Goal: Information Seeking & Learning: Learn about a topic

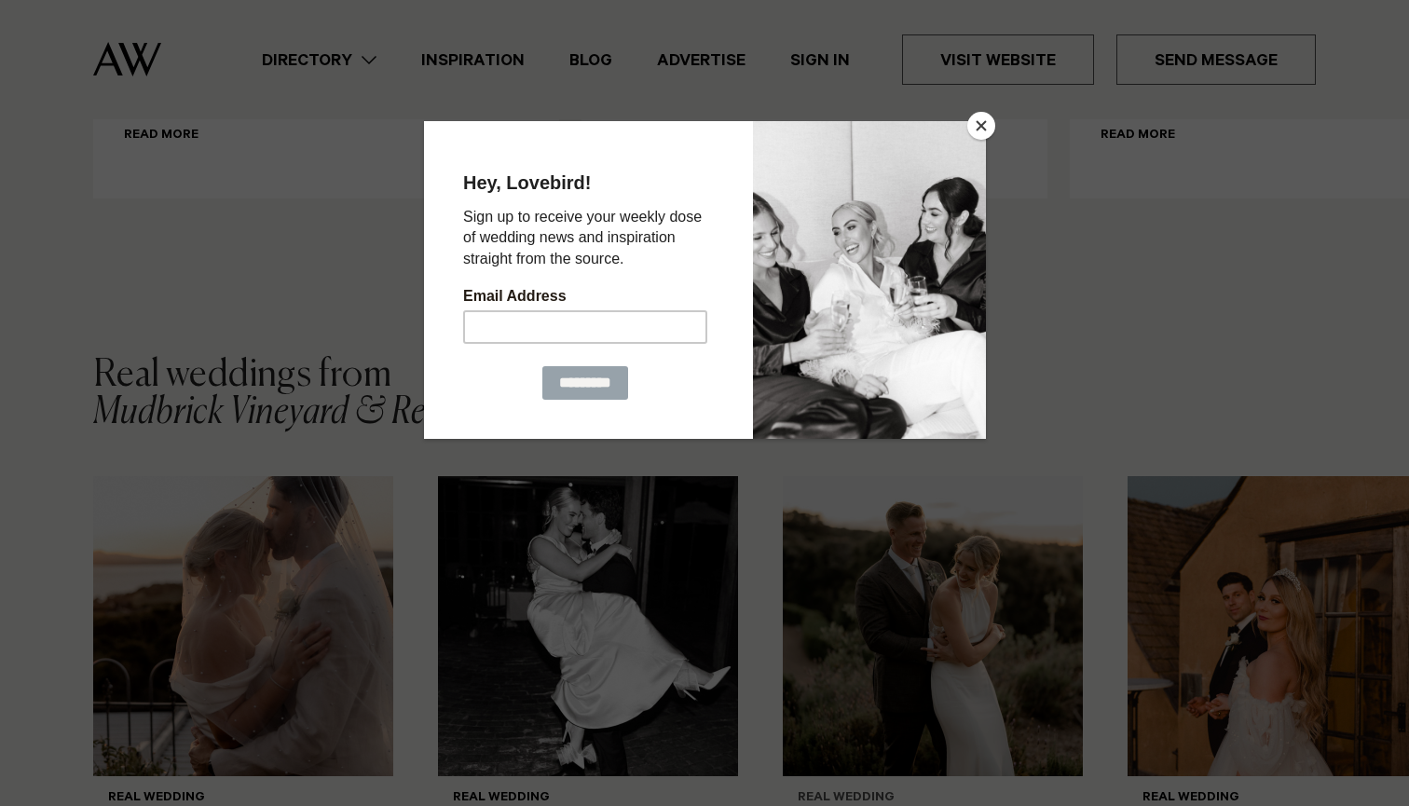
scroll to position [2537, 0]
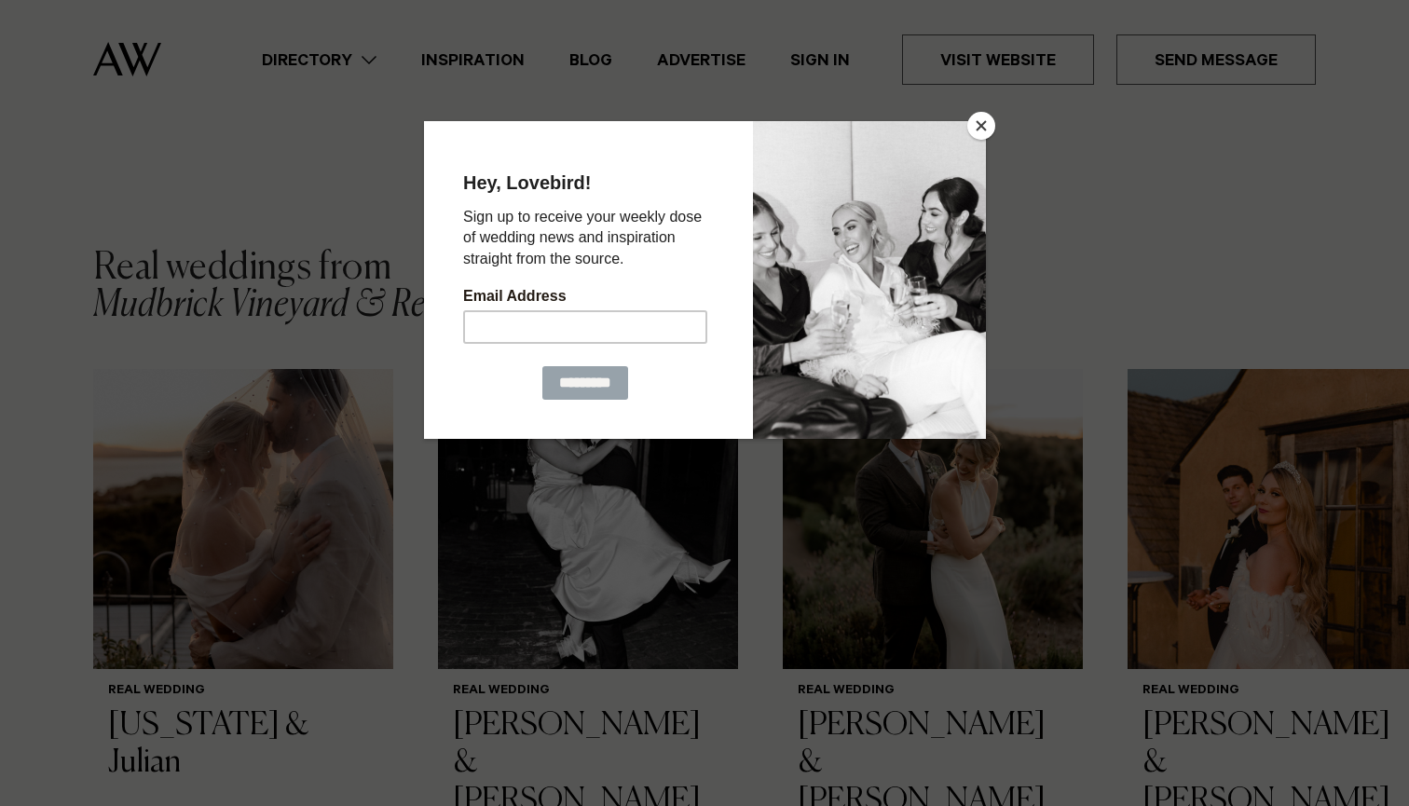
click at [982, 130] on button "Close" at bounding box center [981, 126] width 28 height 28
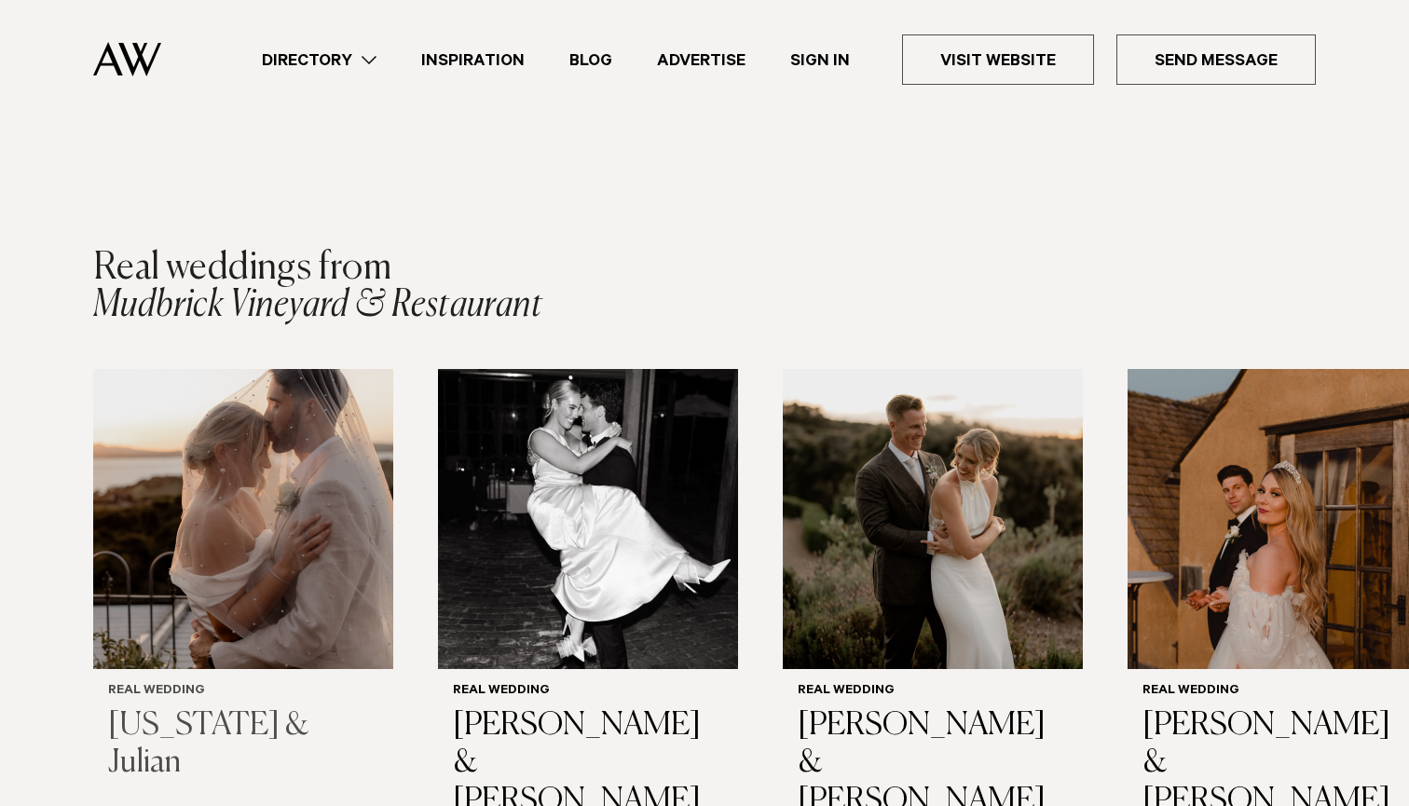
click at [239, 512] on img "1 / 7" at bounding box center [243, 519] width 300 height 300
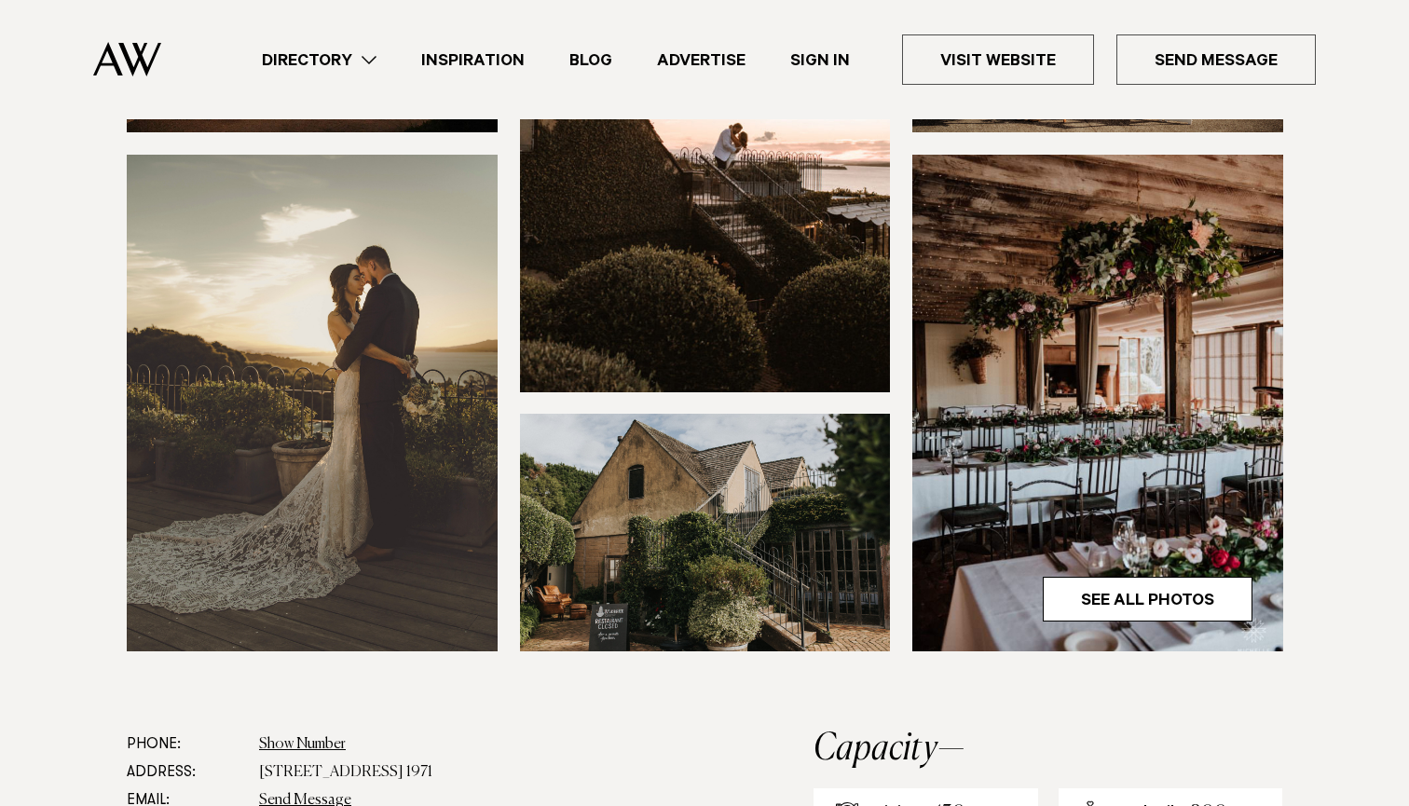
scroll to position [510, 0]
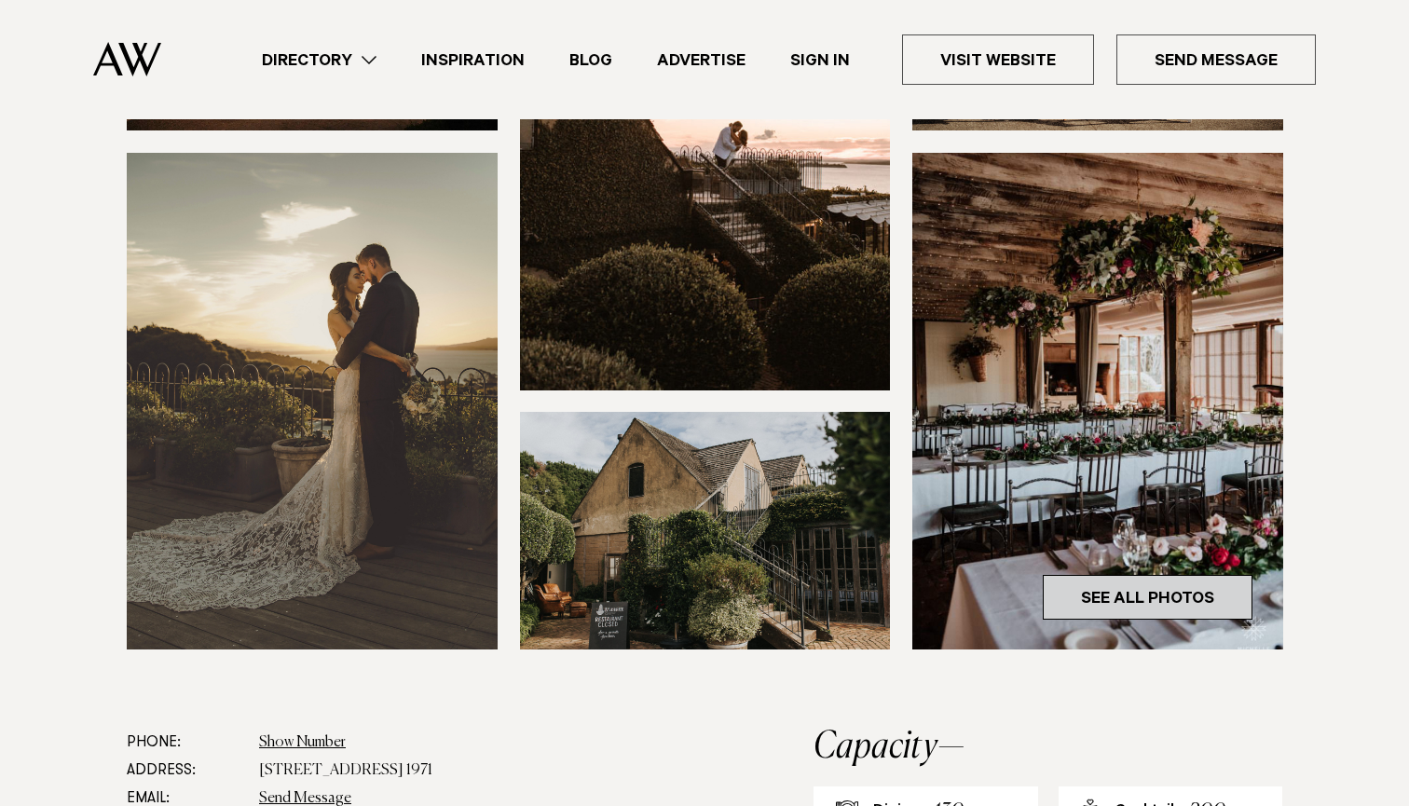
click at [1131, 601] on link "See All Photos" at bounding box center [1148, 597] width 210 height 45
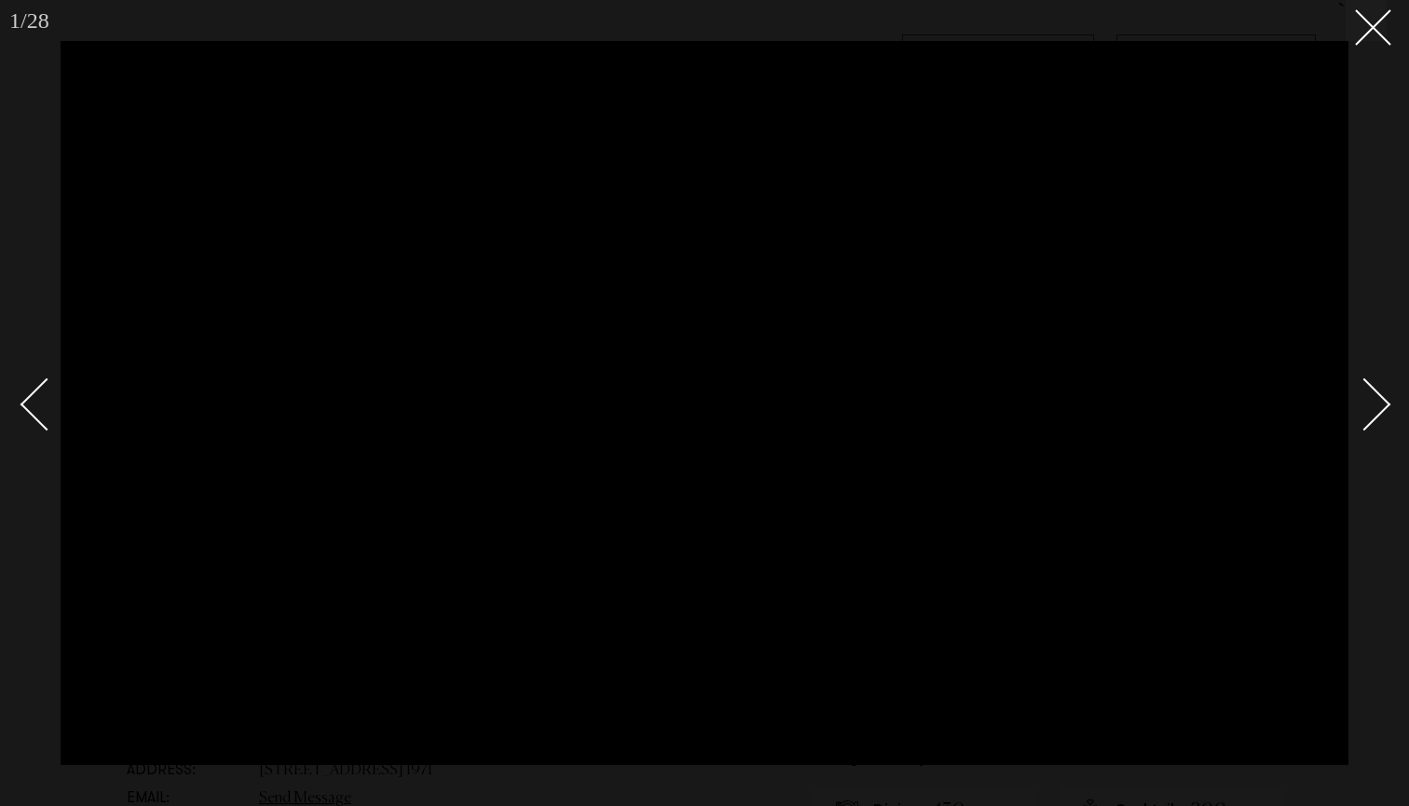
click at [1380, 391] on link at bounding box center [1353, 403] width 65 height 93
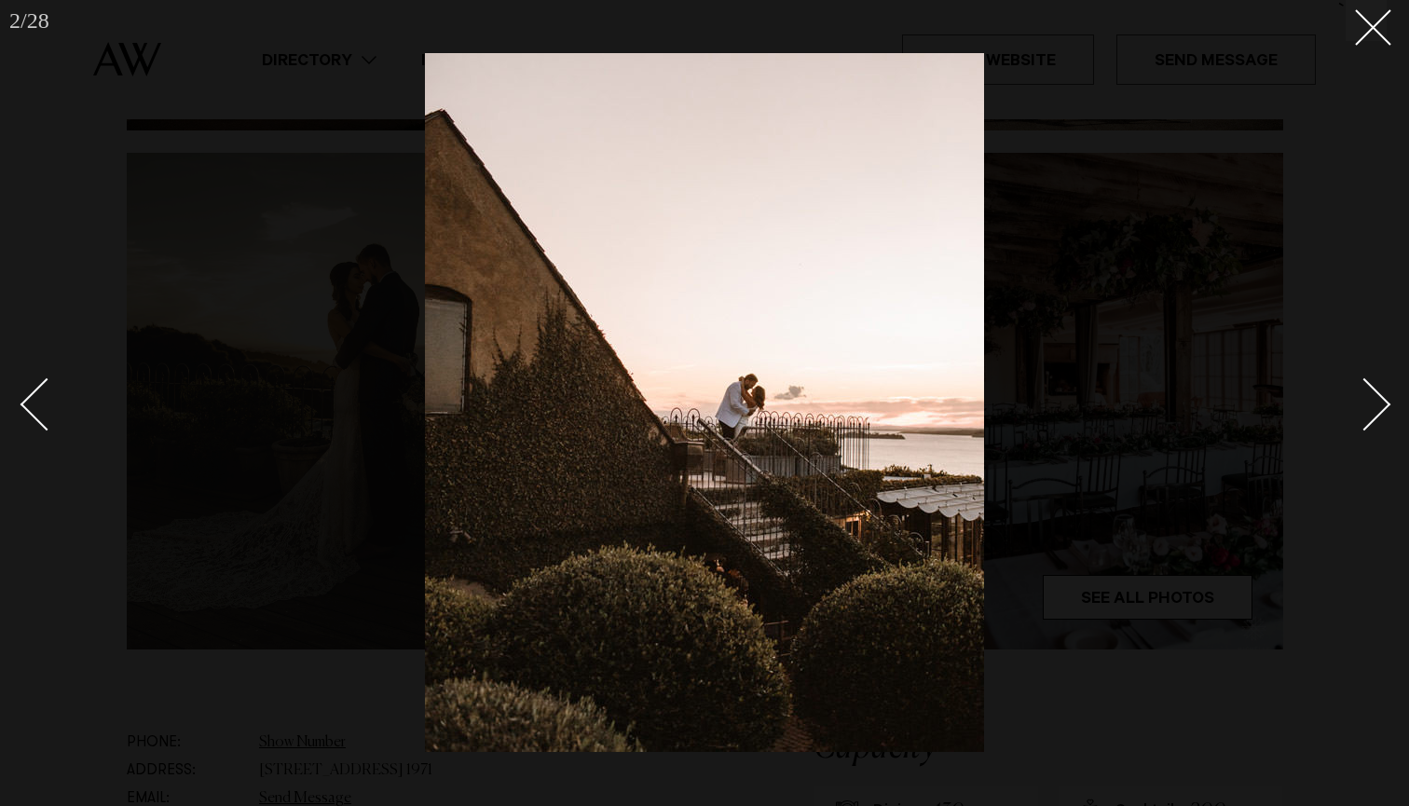
click at [1380, 391] on link at bounding box center [1353, 403] width 65 height 93
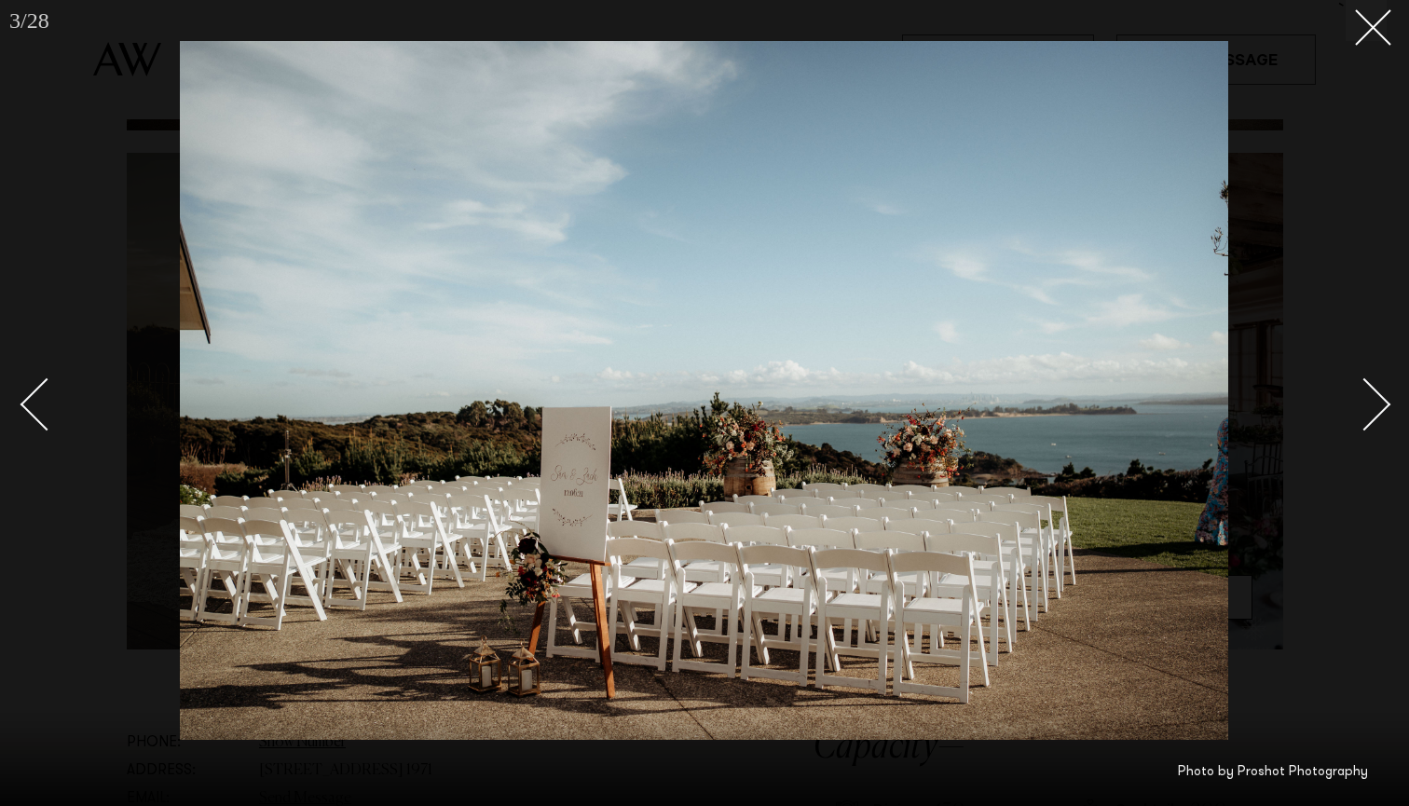
click at [1380, 391] on link at bounding box center [1353, 403] width 65 height 93
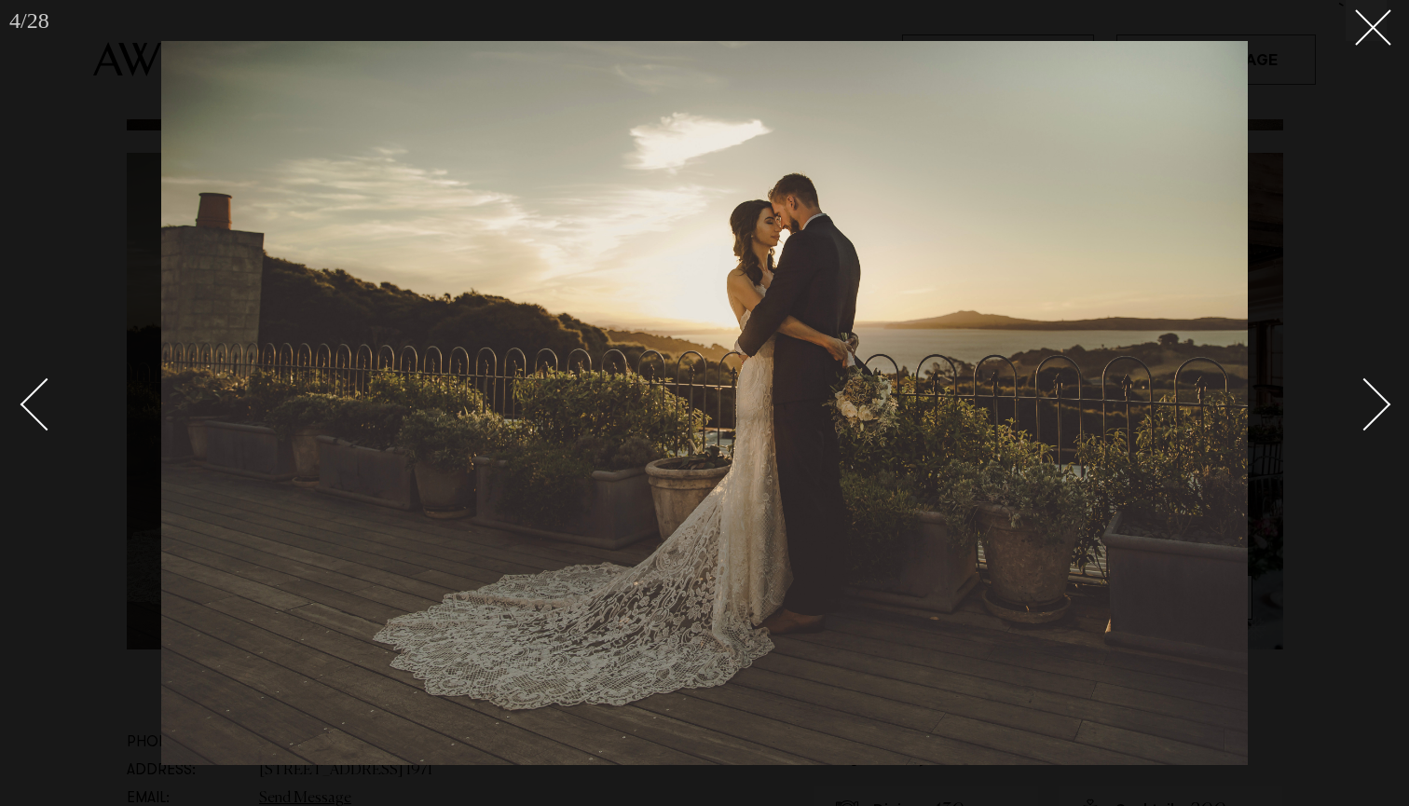
click at [1380, 391] on link at bounding box center [1353, 403] width 65 height 93
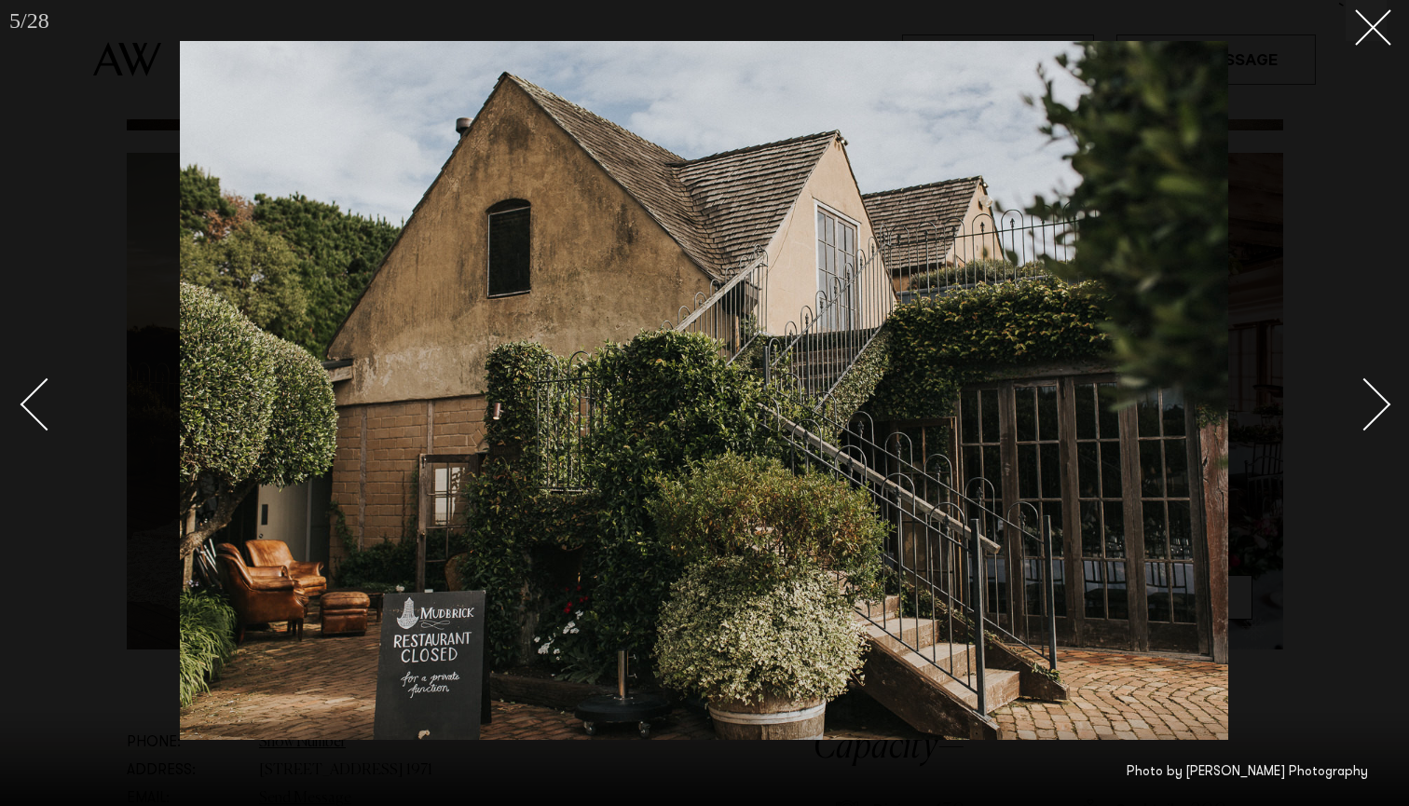
click at [1380, 391] on link at bounding box center [1353, 403] width 65 height 93
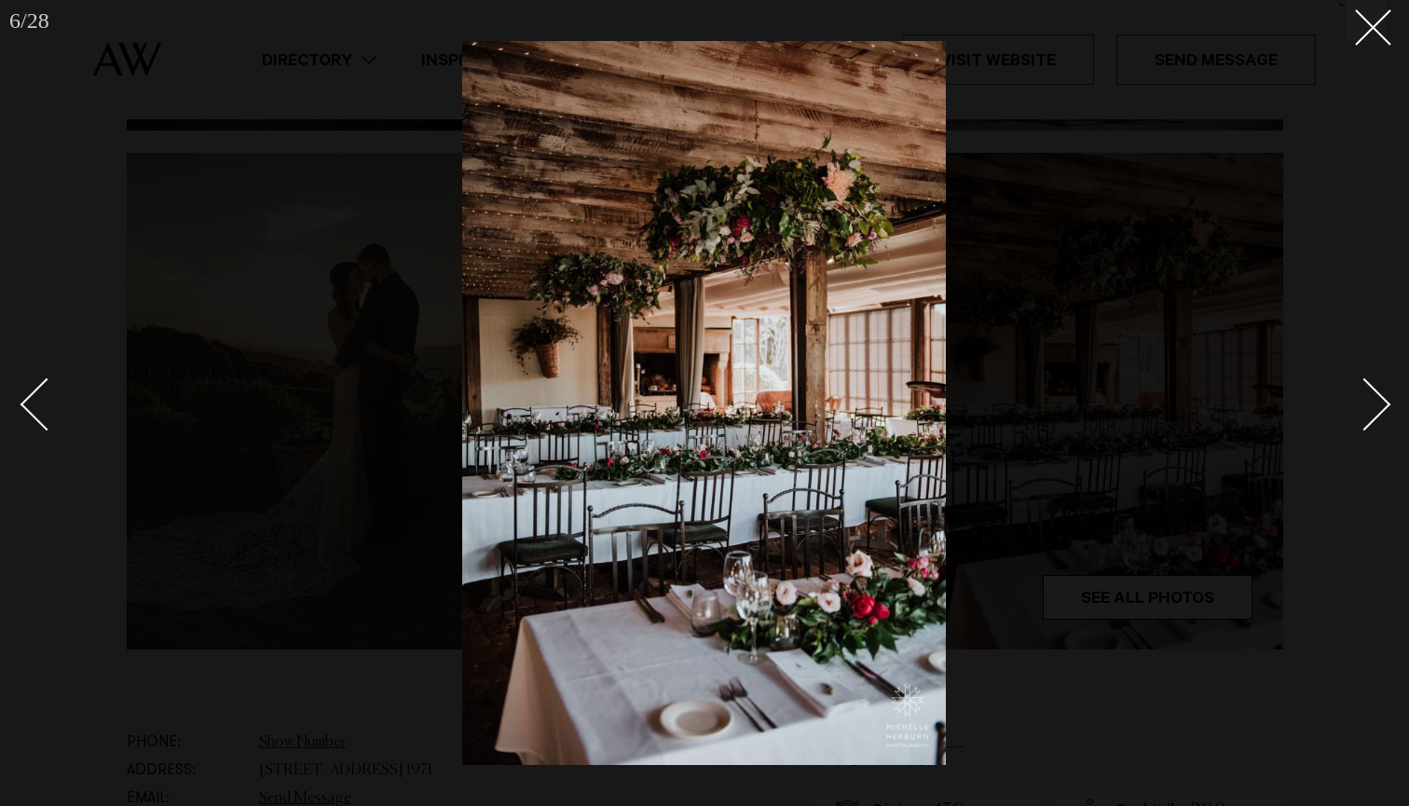
click at [1380, 391] on link at bounding box center [1353, 403] width 65 height 93
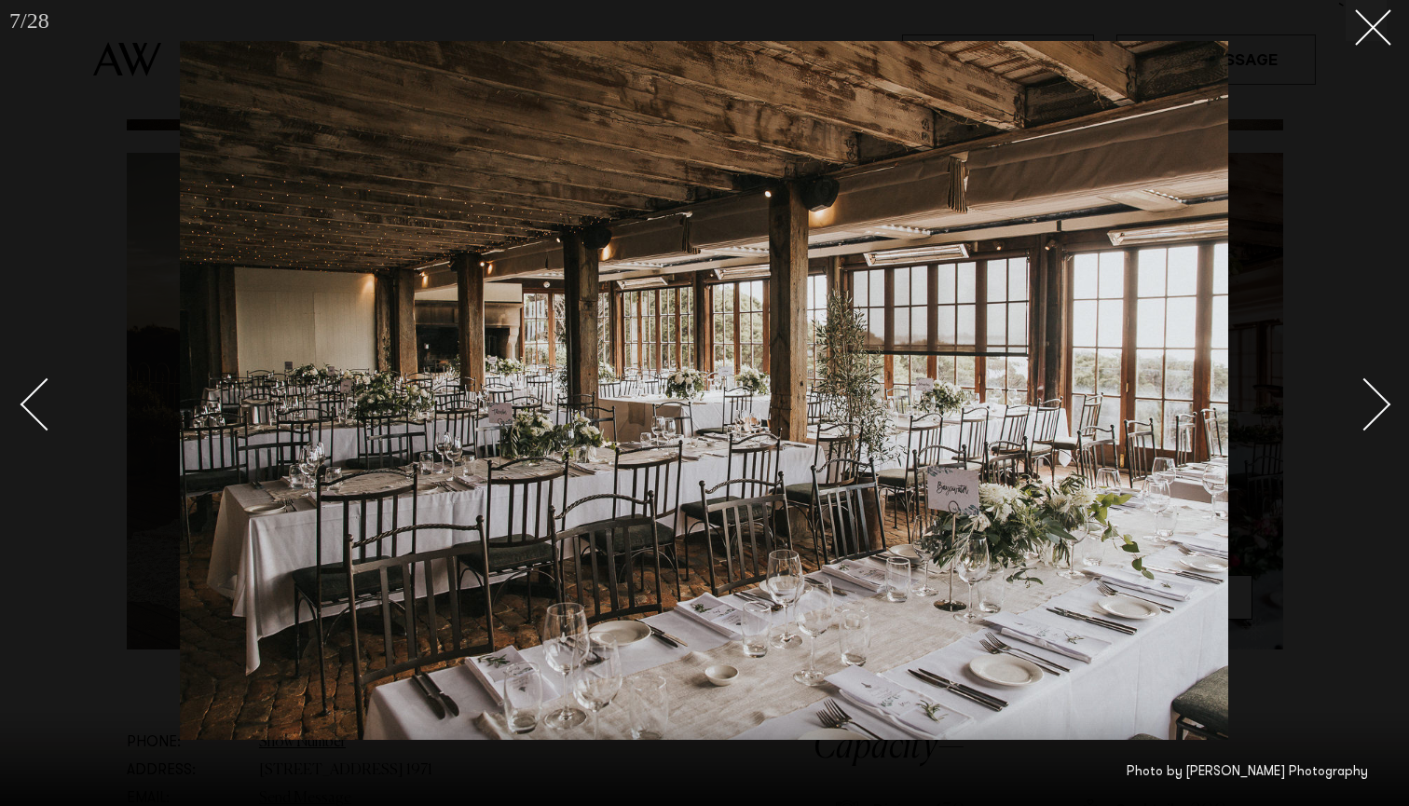
click at [1380, 392] on link at bounding box center [1353, 403] width 65 height 93
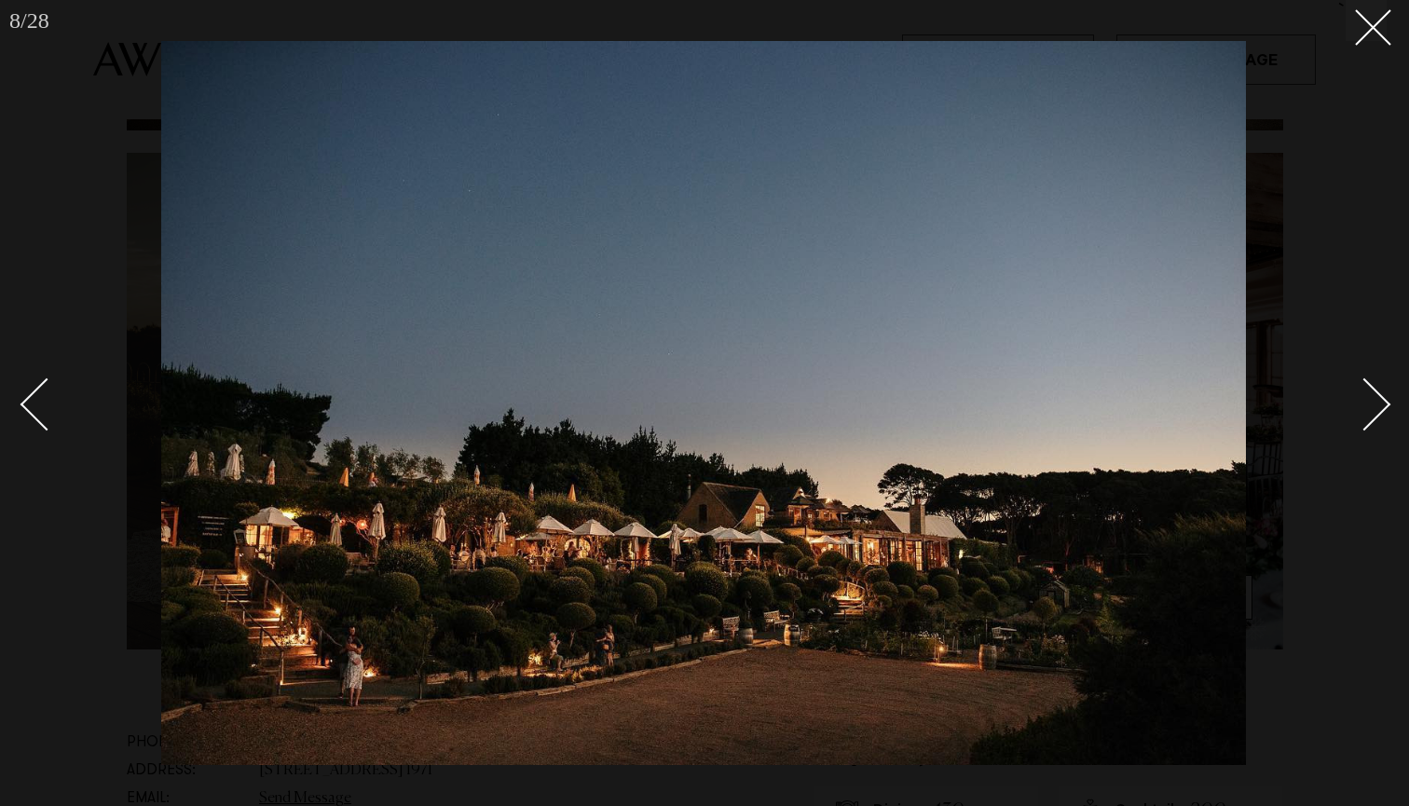
click at [1380, 392] on link at bounding box center [1353, 403] width 65 height 93
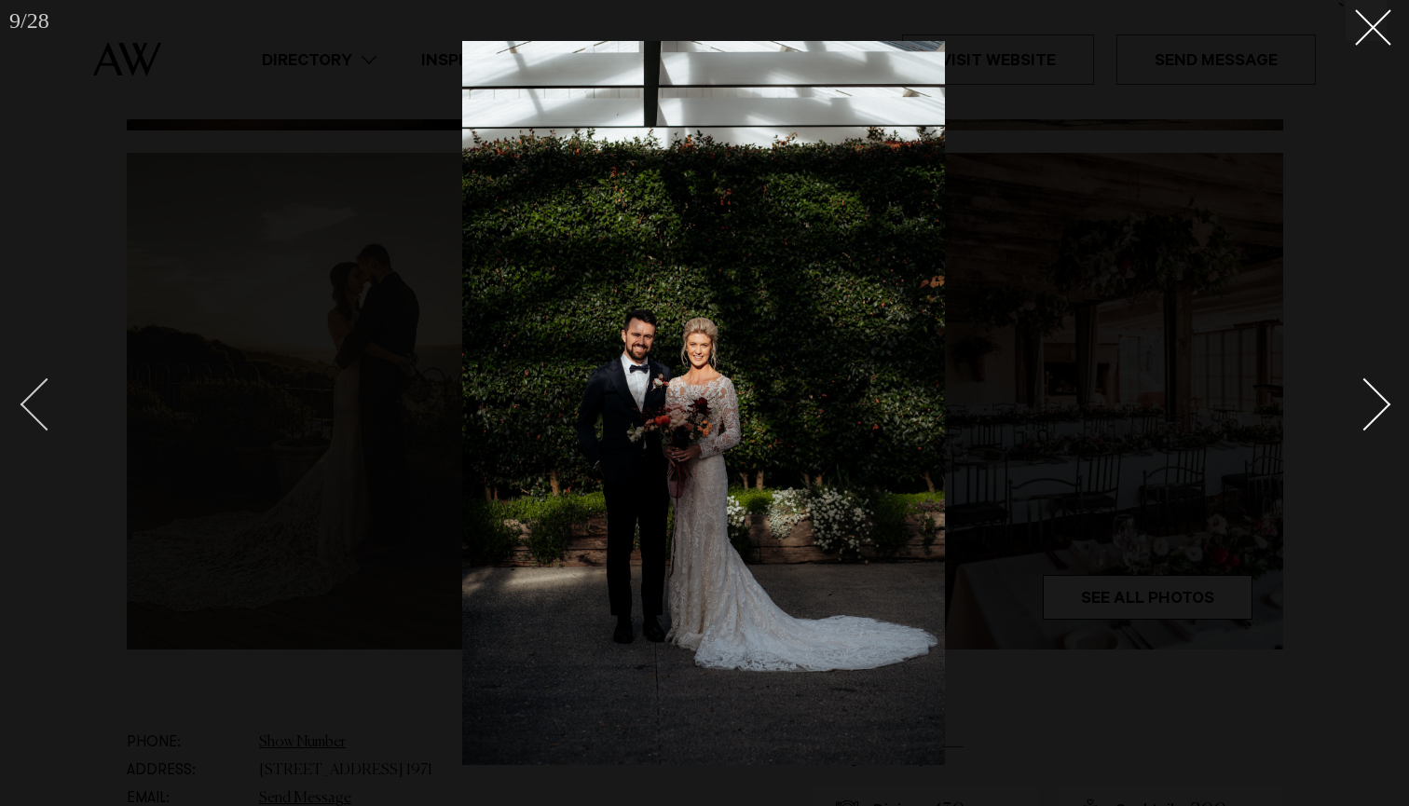
click at [13, 414] on div at bounding box center [704, 403] width 1409 height 806
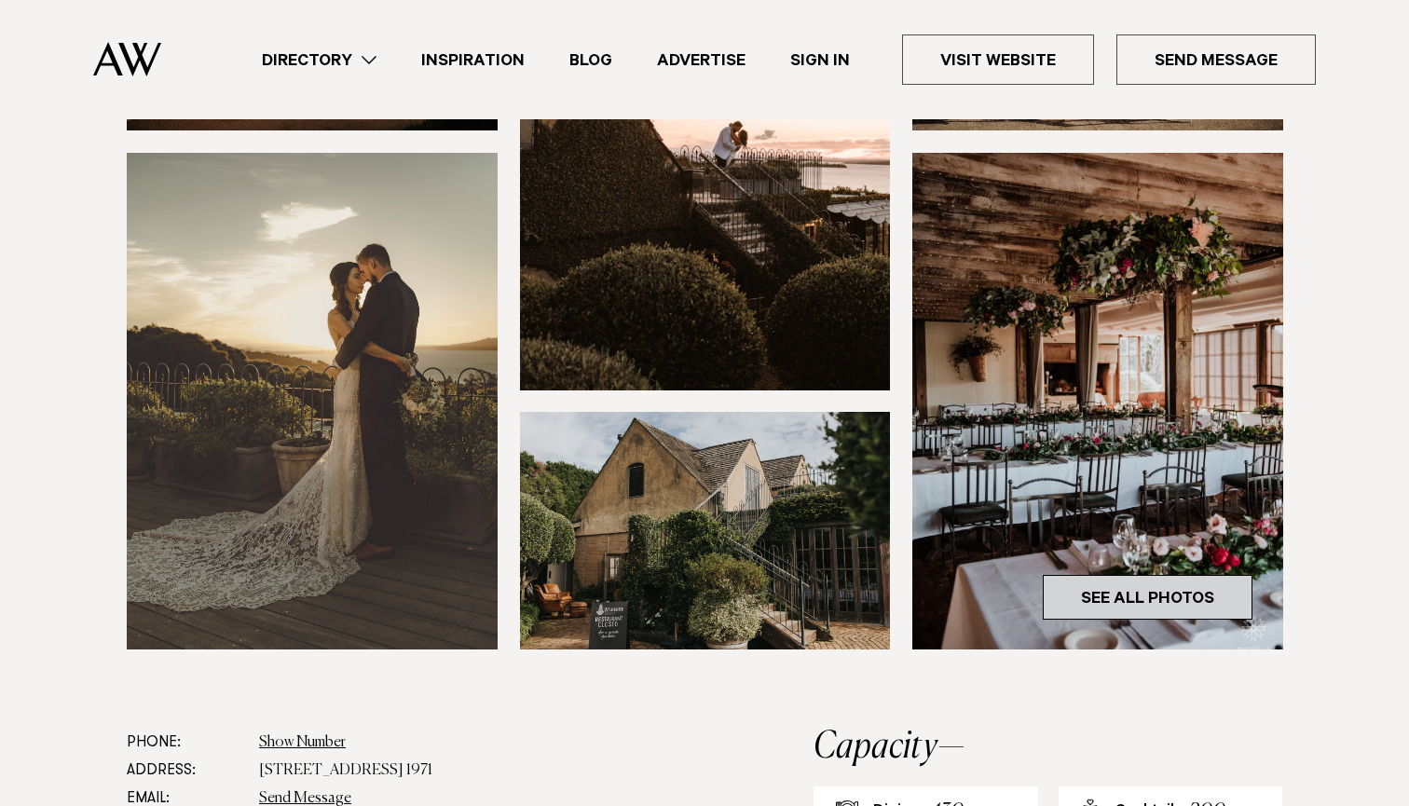
click at [1192, 592] on link "See All Photos" at bounding box center [1148, 597] width 210 height 45
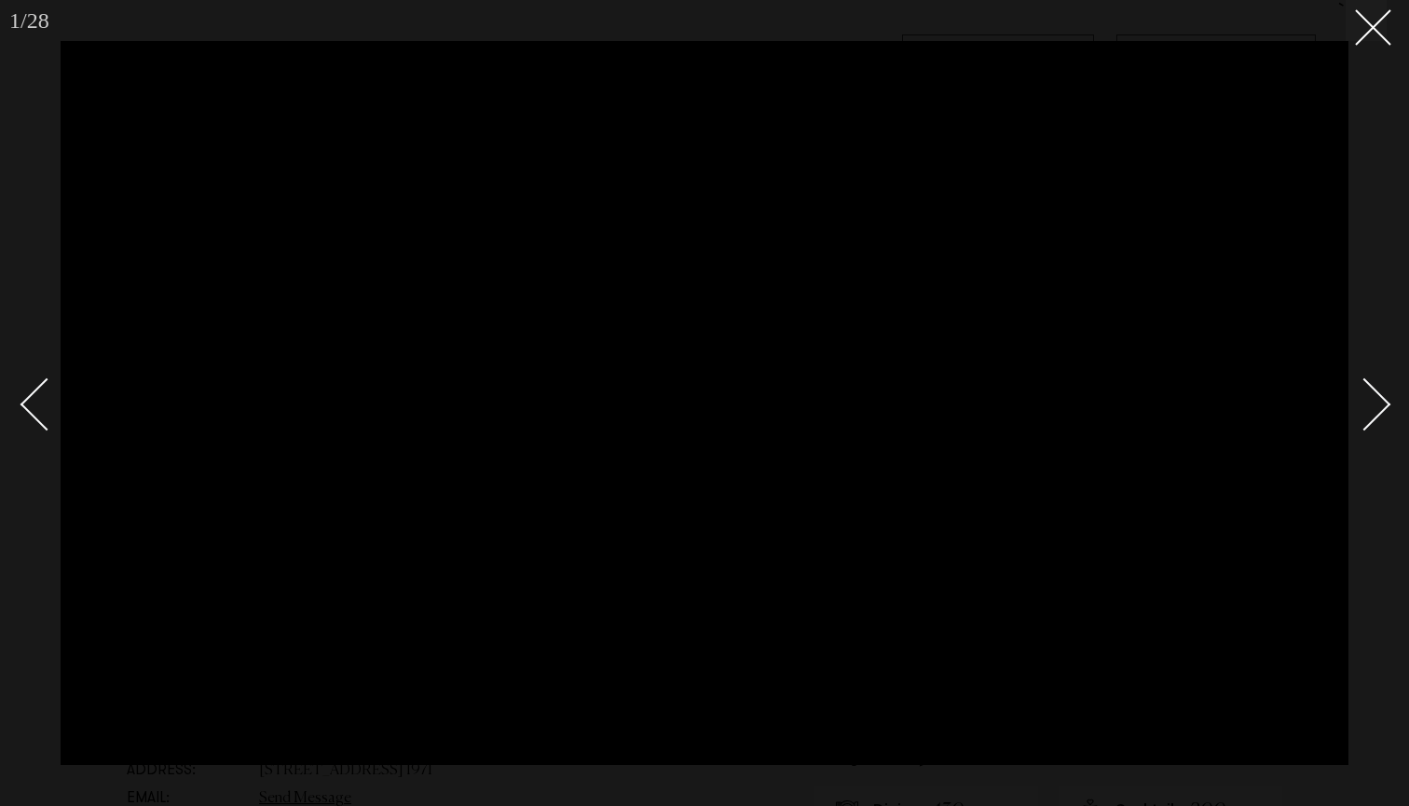
click at [1373, 404] on div "Next slide" at bounding box center [1364, 403] width 53 height 53
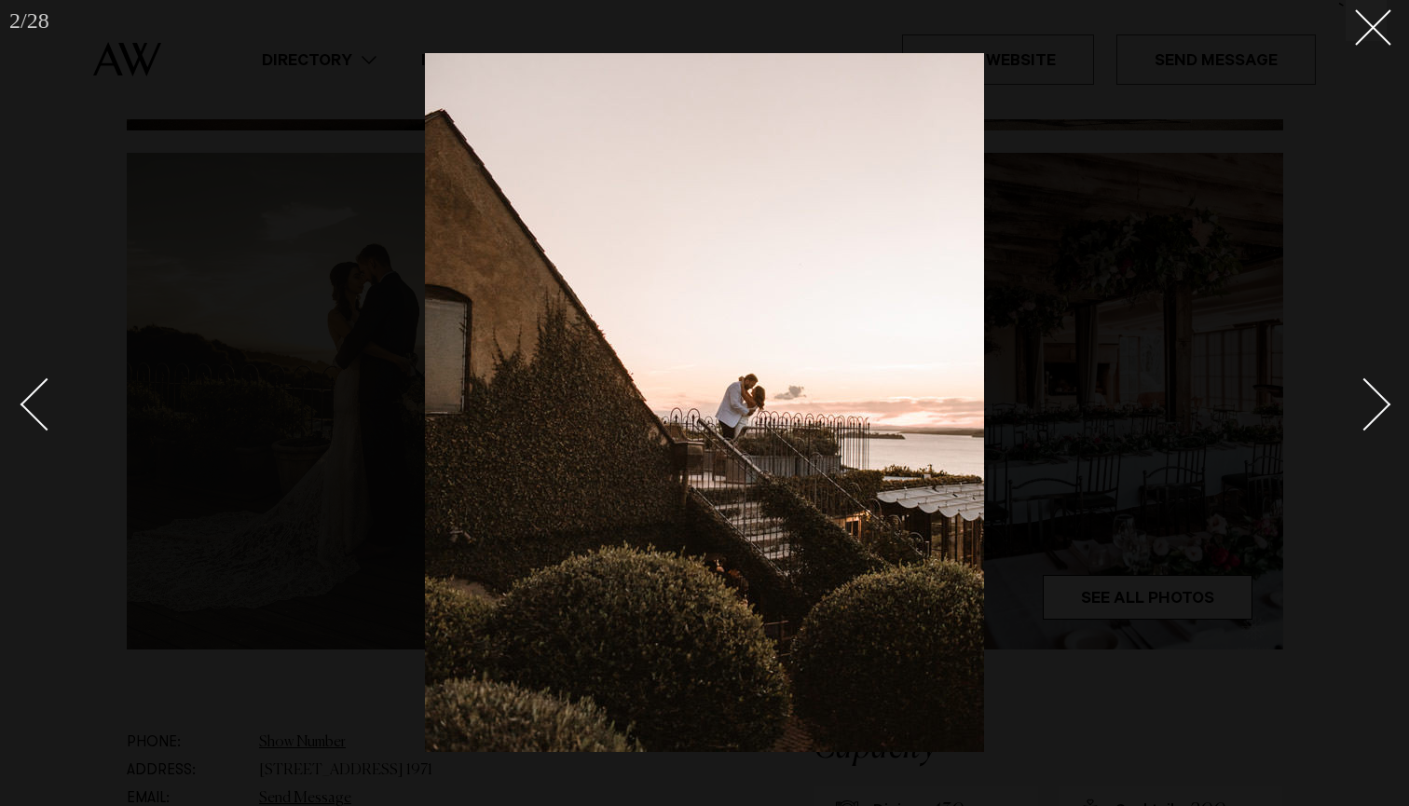
click at [1373, 404] on div "Next slide" at bounding box center [1364, 403] width 53 height 53
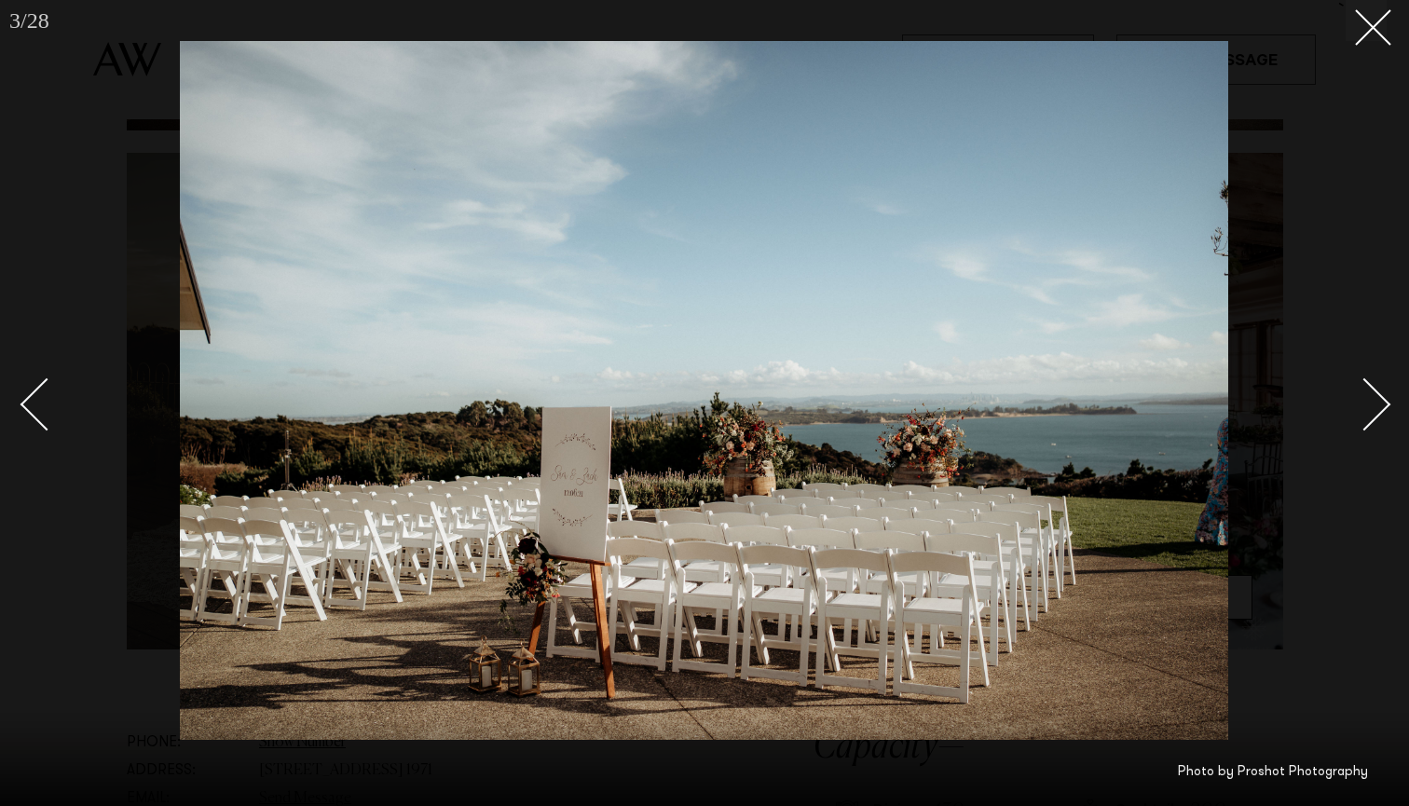
click at [1373, 404] on div "Next slide" at bounding box center [1364, 403] width 53 height 53
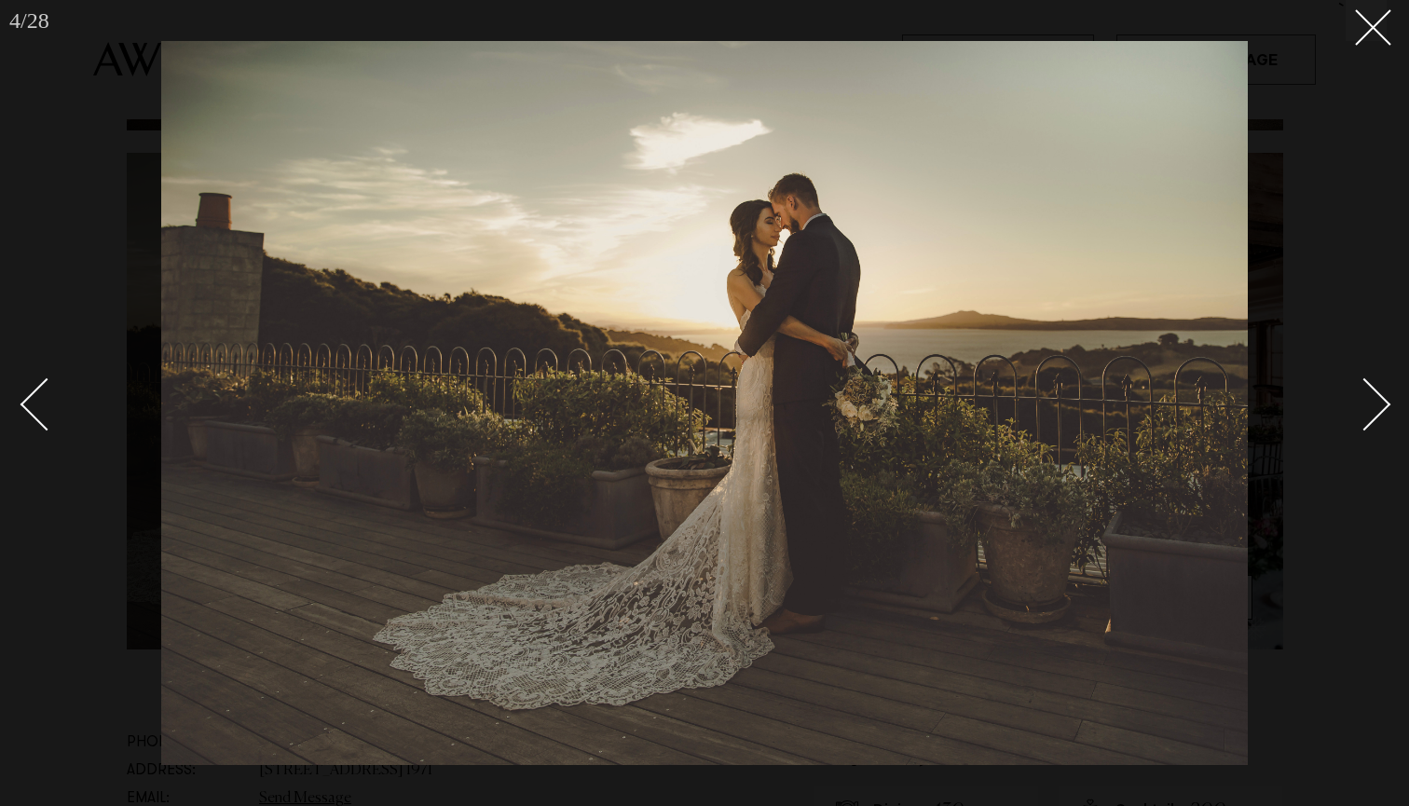
click at [1373, 404] on div "Next slide" at bounding box center [1364, 403] width 53 height 53
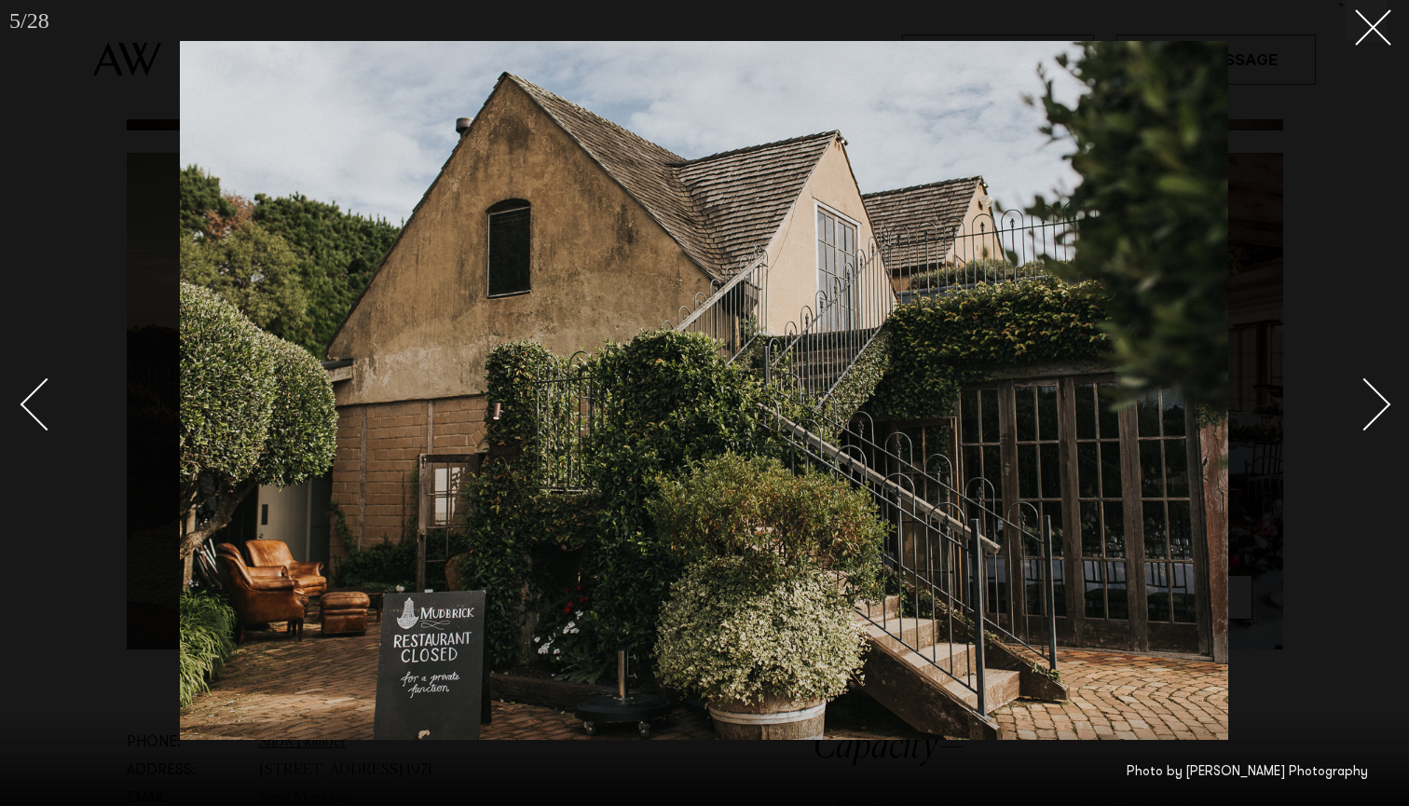
click at [1373, 404] on div "Next slide" at bounding box center [1364, 403] width 53 height 53
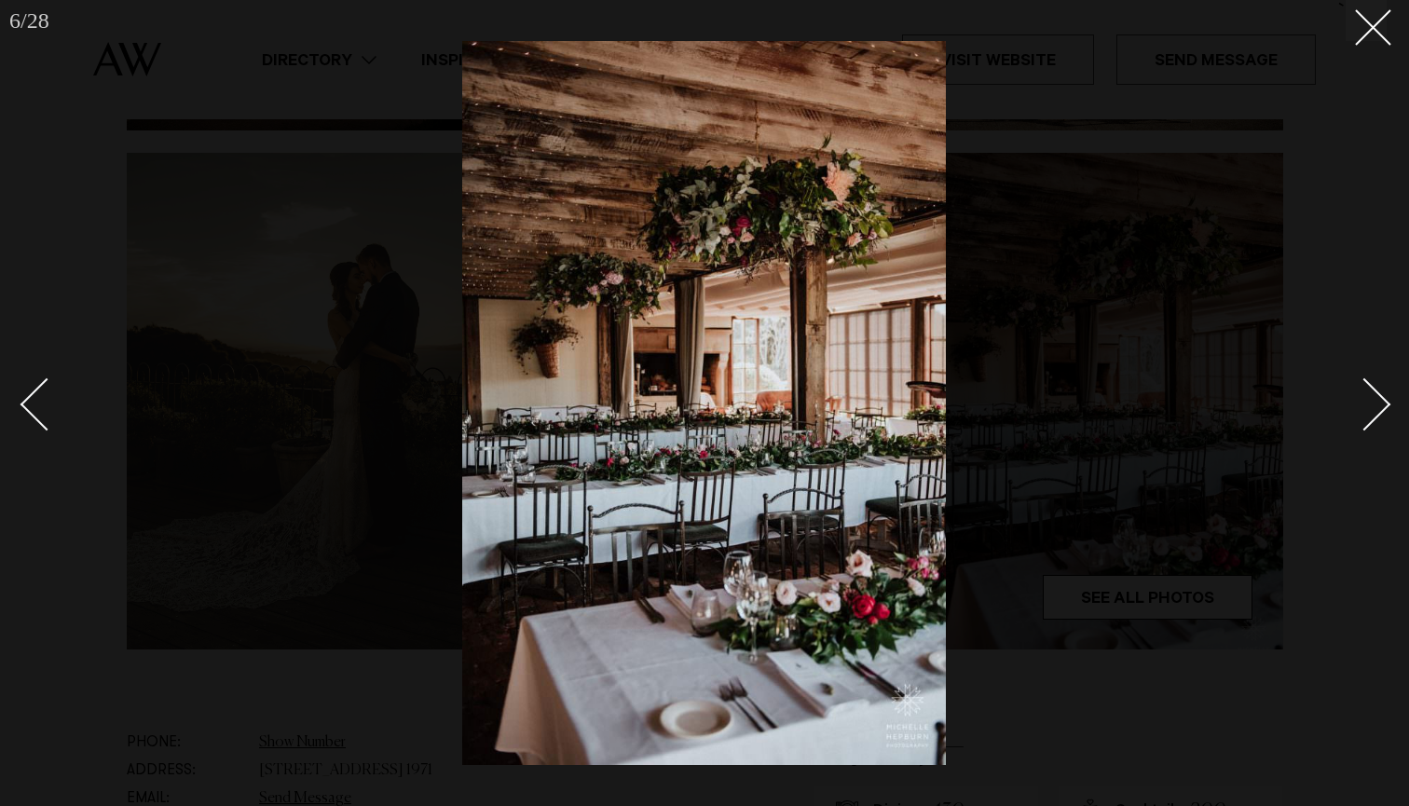
click at [1373, 404] on div "Next slide" at bounding box center [1364, 403] width 53 height 53
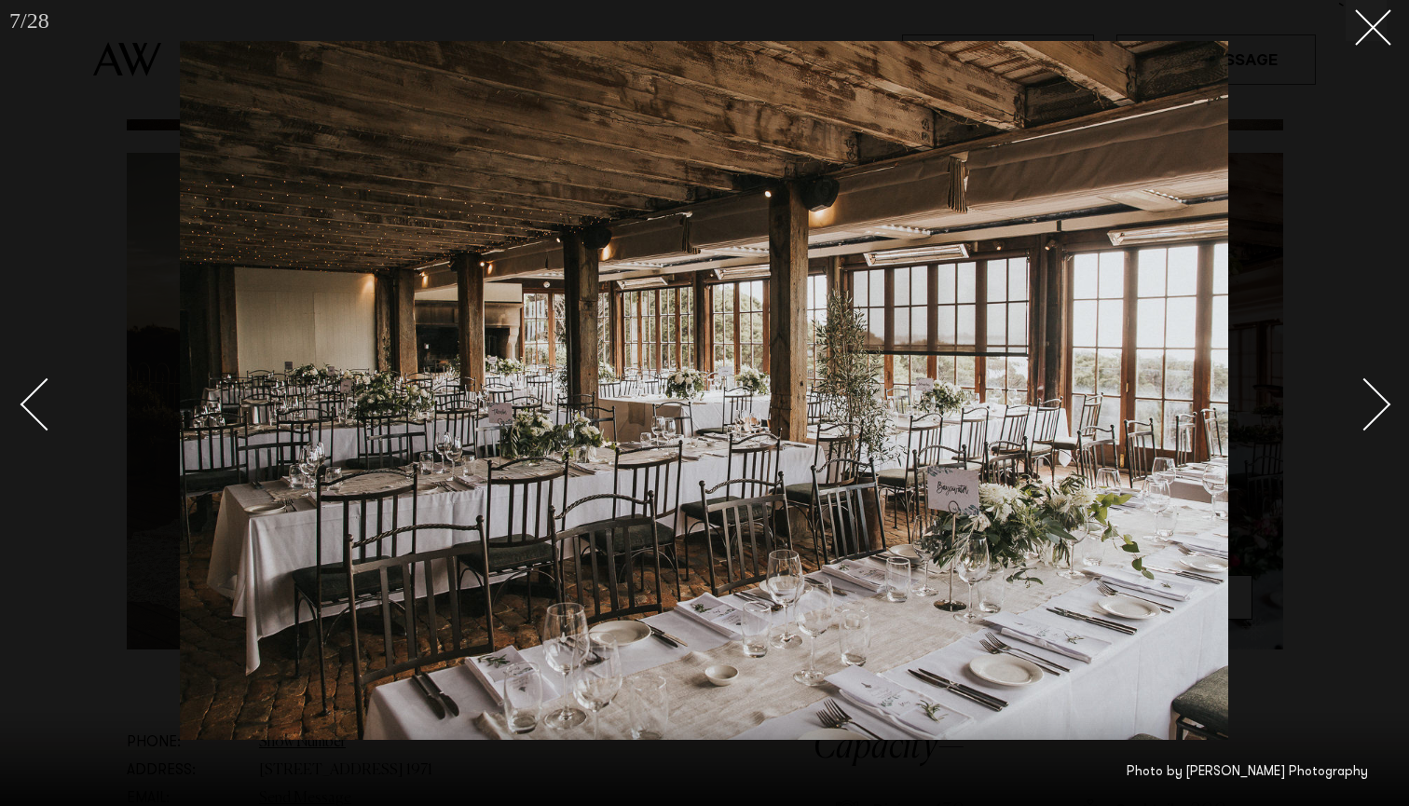
click at [1373, 404] on div "Next slide" at bounding box center [1364, 403] width 53 height 53
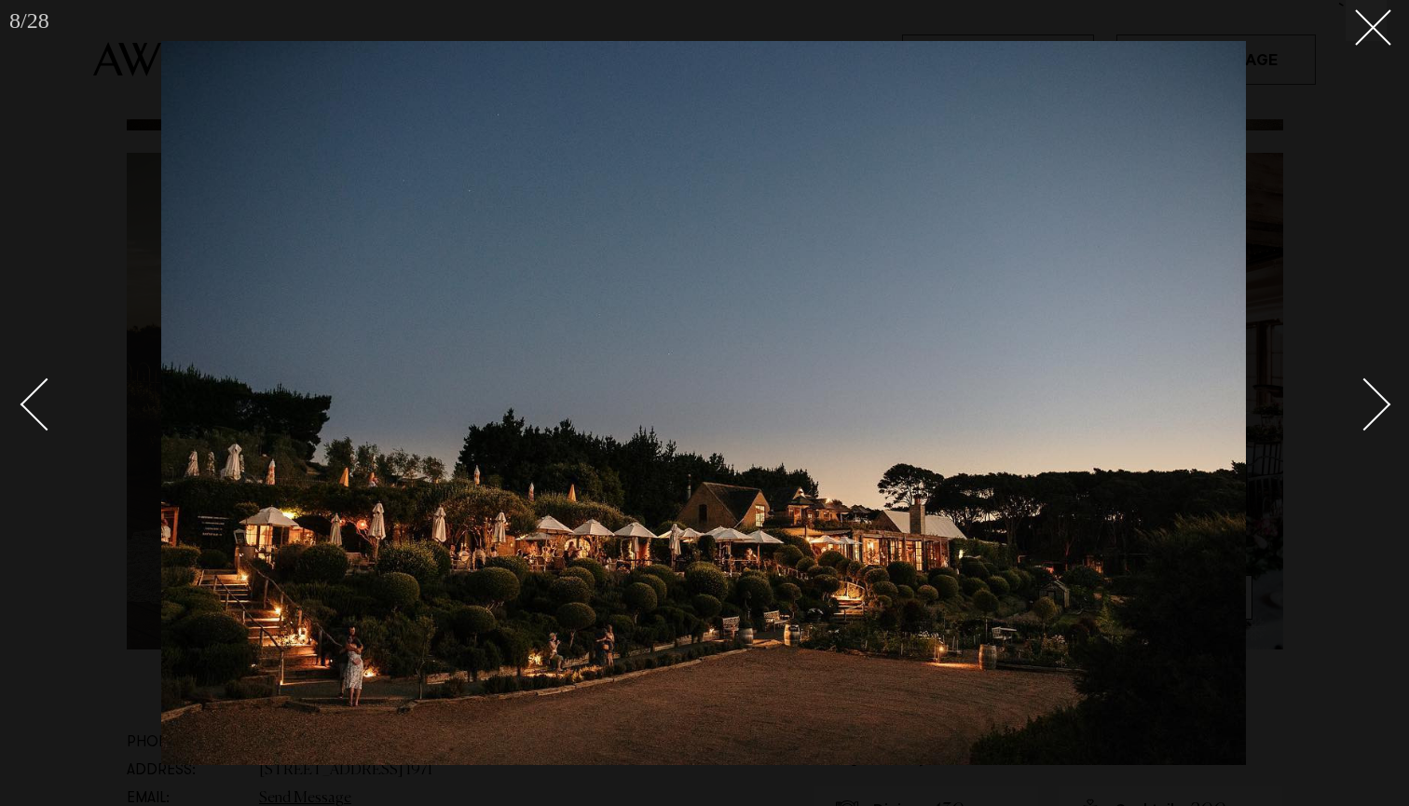
click at [1372, 391] on div "Next slide" at bounding box center [1364, 403] width 53 height 53
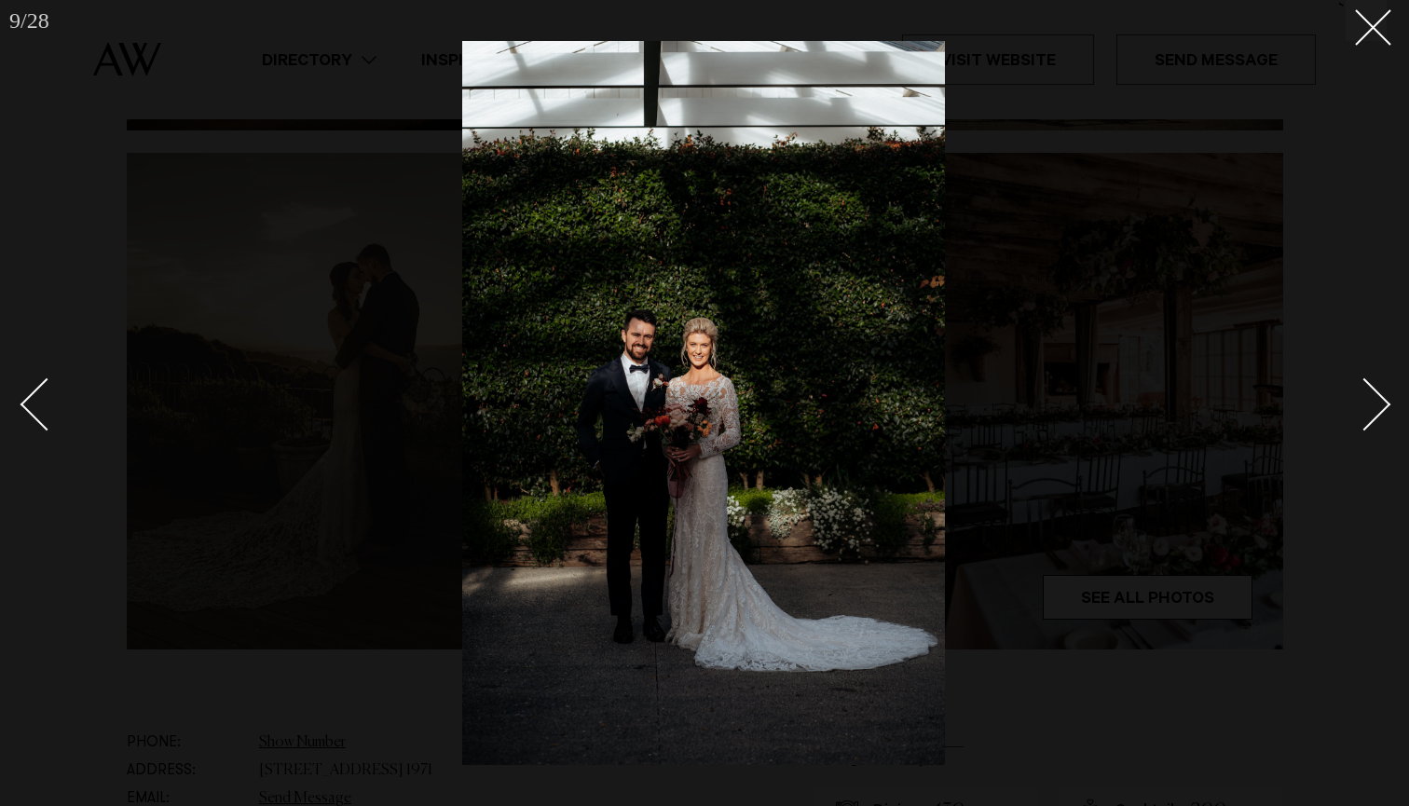
click at [1372, 391] on div "Next slide" at bounding box center [1364, 403] width 53 height 53
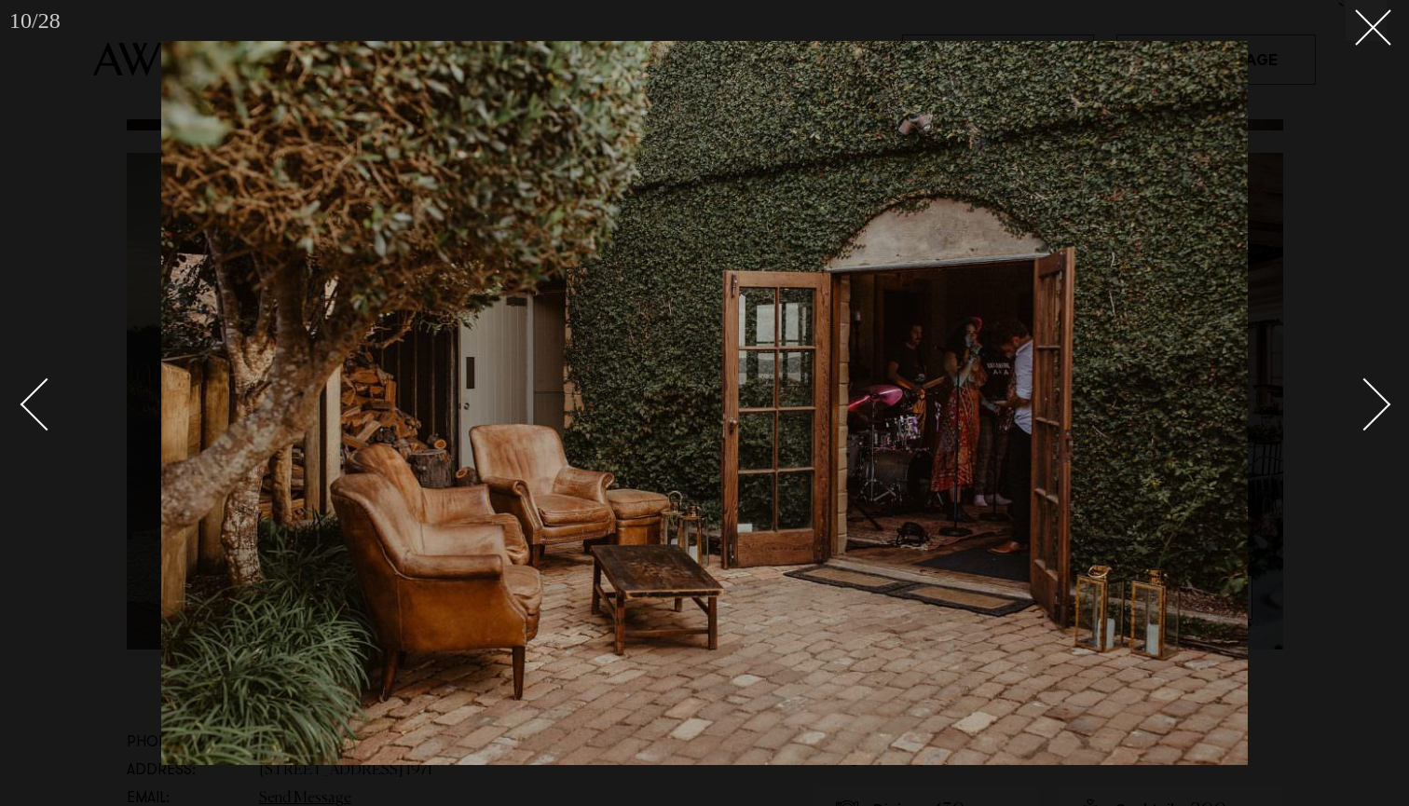
click at [1372, 391] on div "Next slide" at bounding box center [1364, 403] width 53 height 53
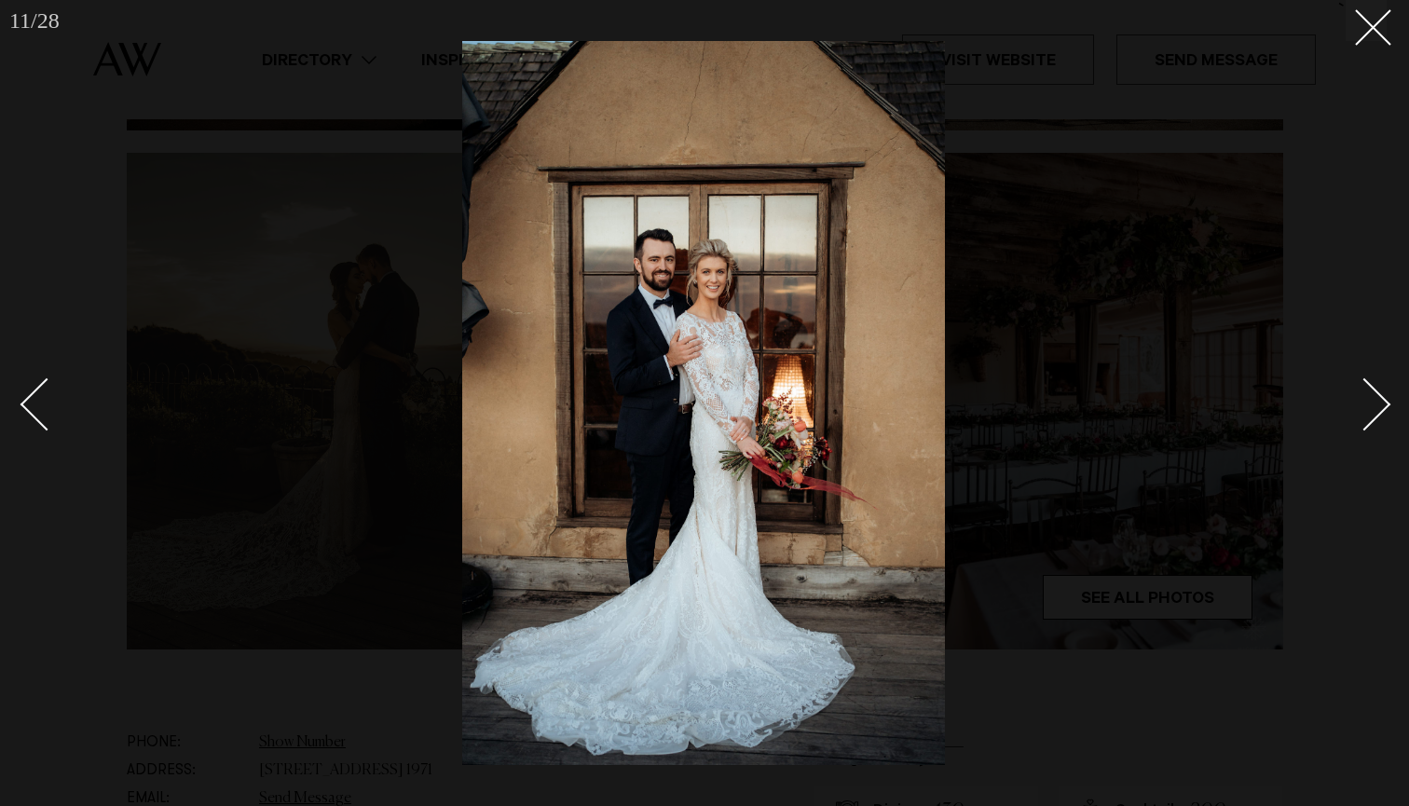
click at [1373, 392] on div "Next slide" at bounding box center [1364, 403] width 53 height 53
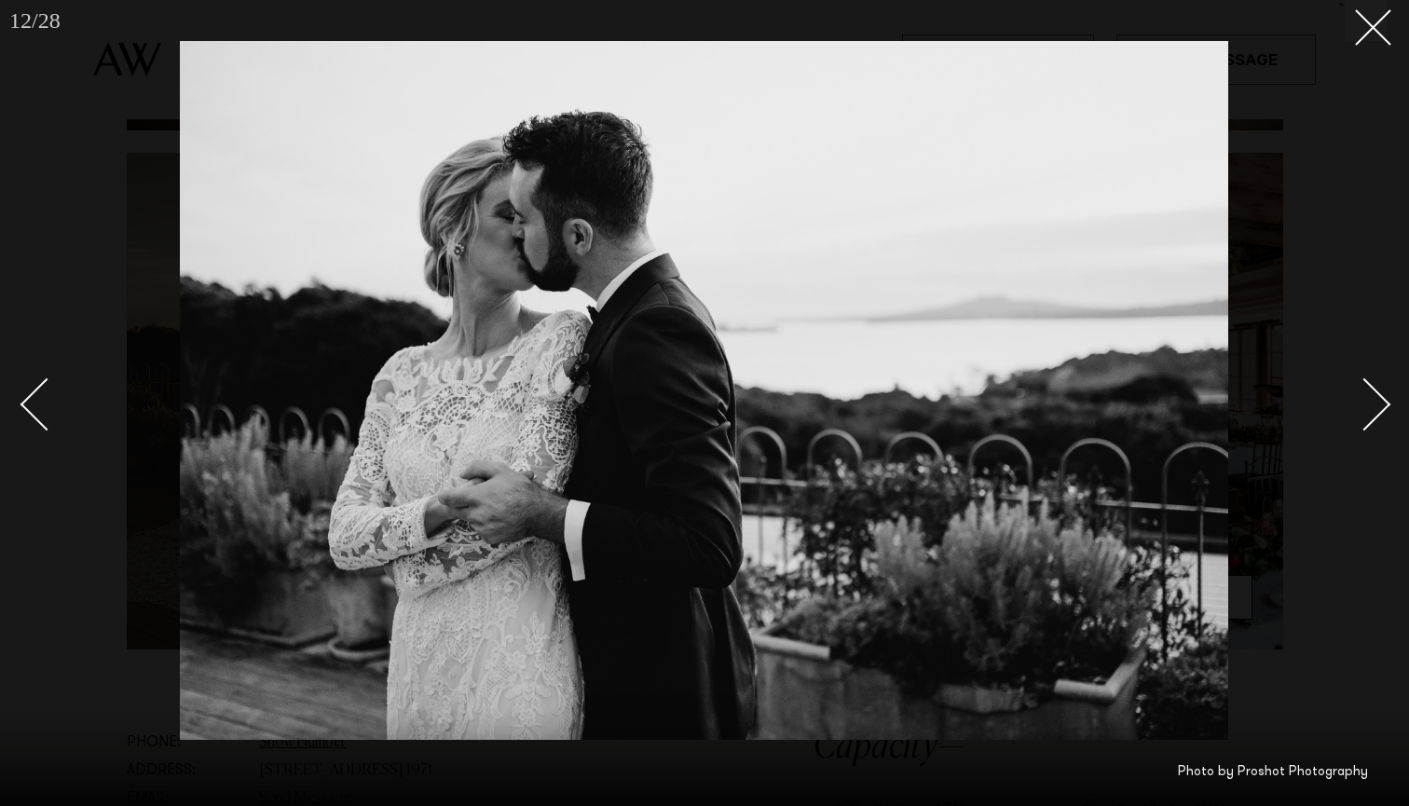
click at [1373, 392] on div "Next slide" at bounding box center [1364, 403] width 53 height 53
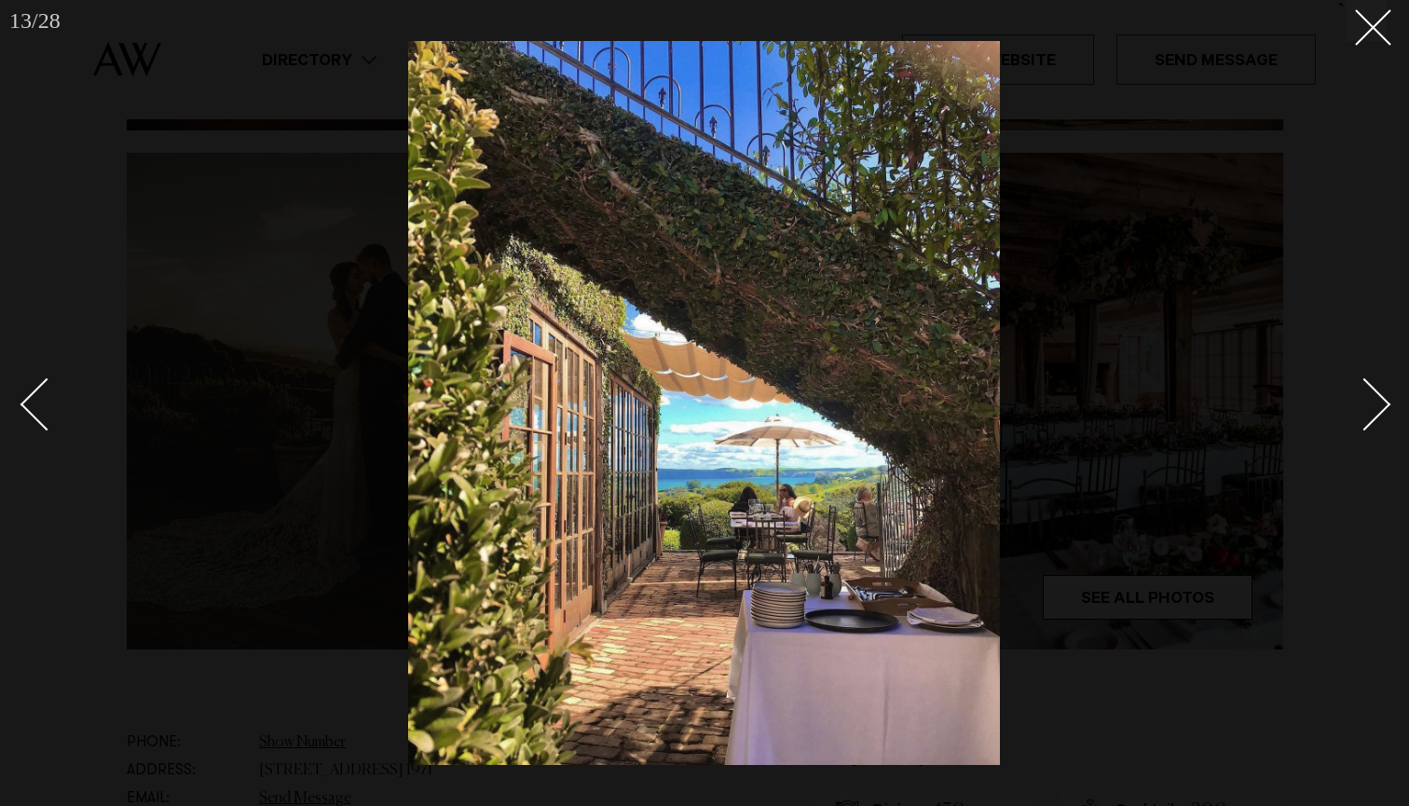
click at [1373, 392] on div "Next slide" at bounding box center [1364, 403] width 53 height 53
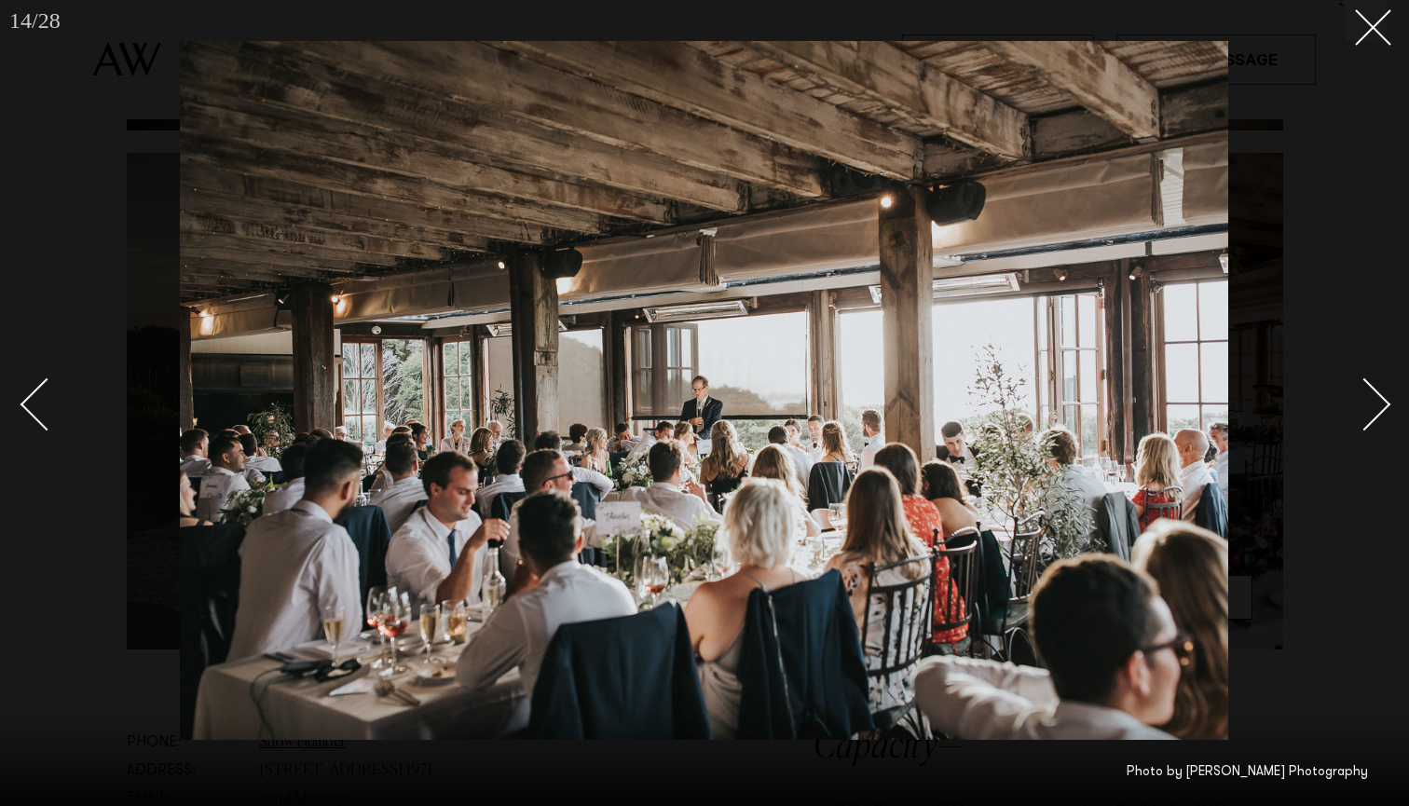
click at [1373, 392] on div "Next slide" at bounding box center [1364, 403] width 53 height 53
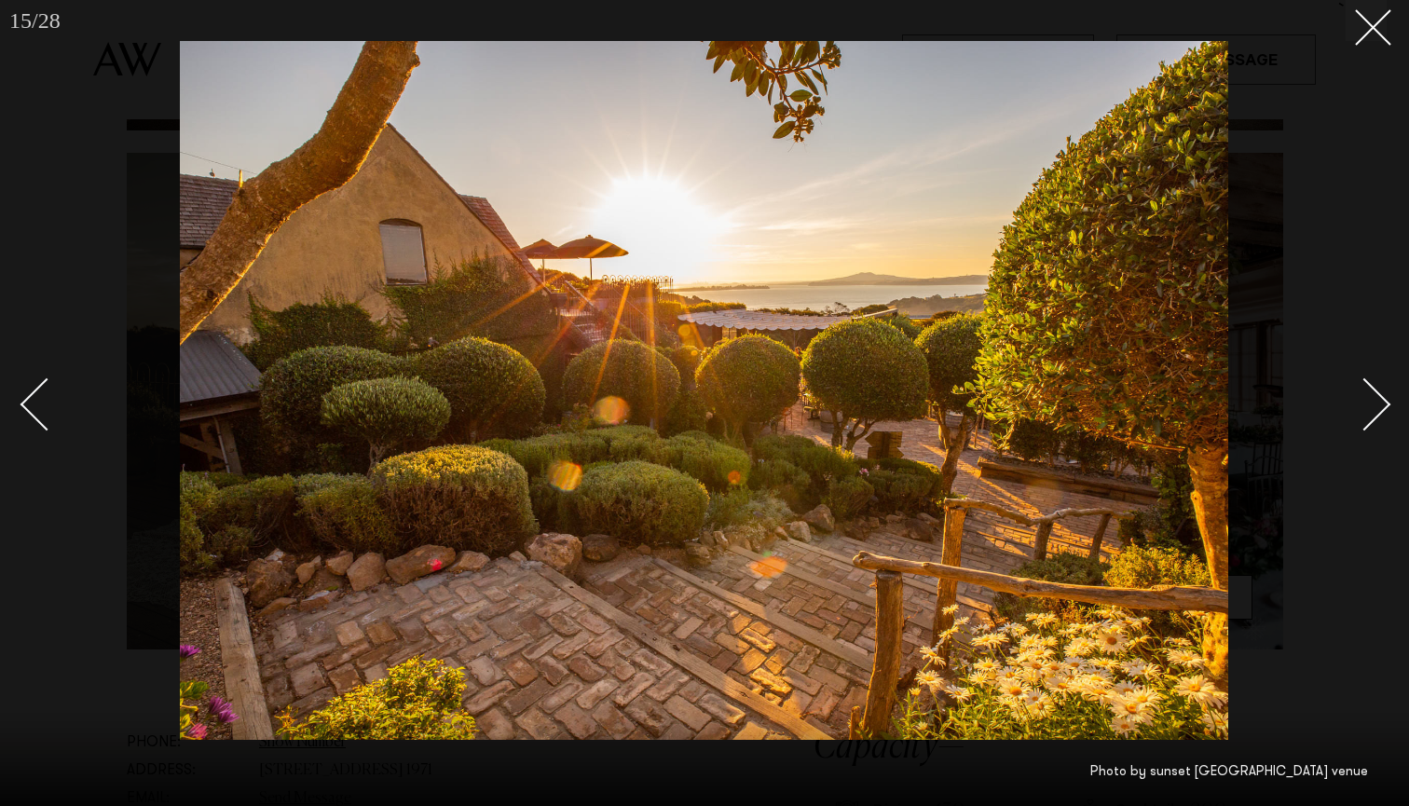
click at [1373, 392] on div "Next slide" at bounding box center [1364, 403] width 53 height 53
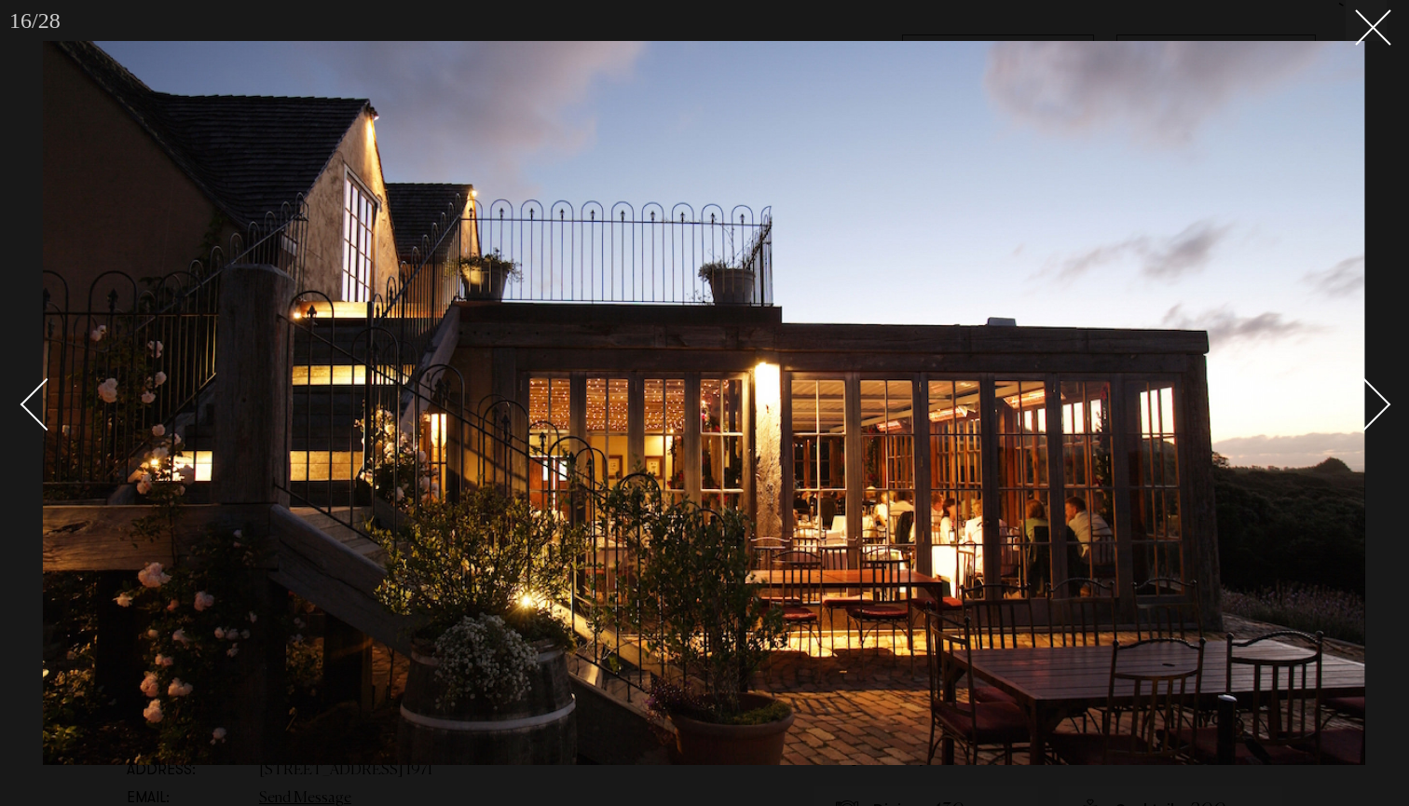
click at [1373, 392] on div "Next slide" at bounding box center [1364, 403] width 53 height 53
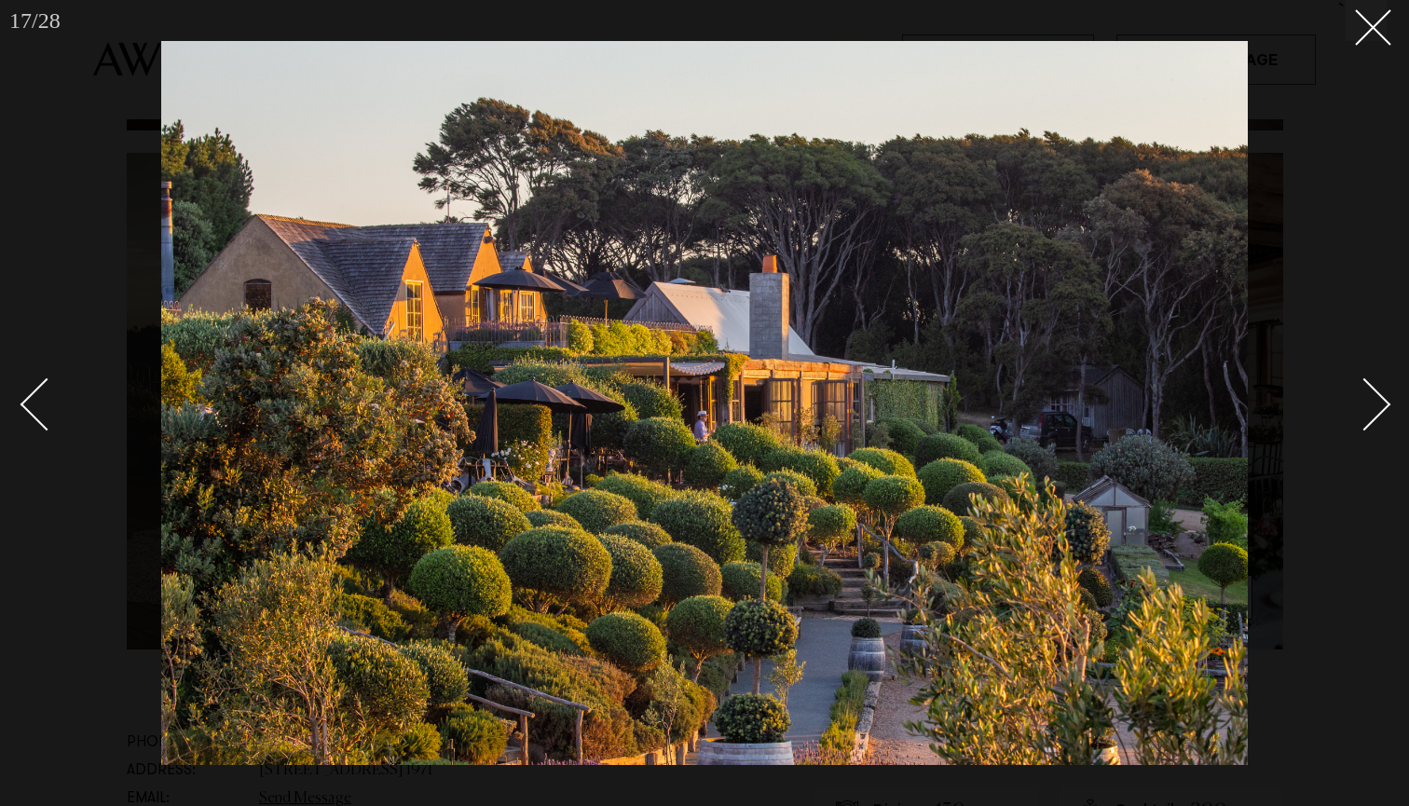
click at [1373, 392] on div "Next slide" at bounding box center [1364, 403] width 53 height 53
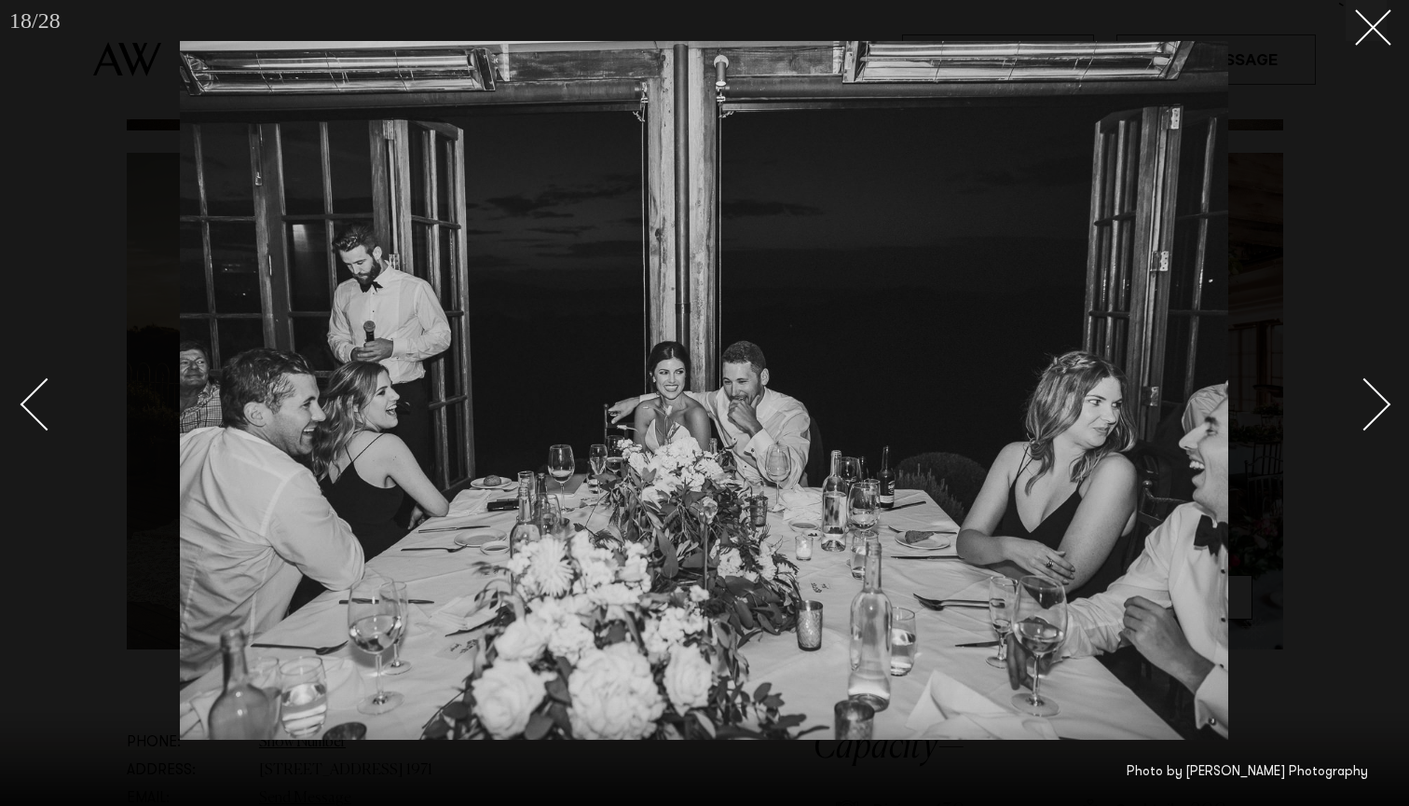
click at [1373, 392] on div "Next slide" at bounding box center [1364, 403] width 53 height 53
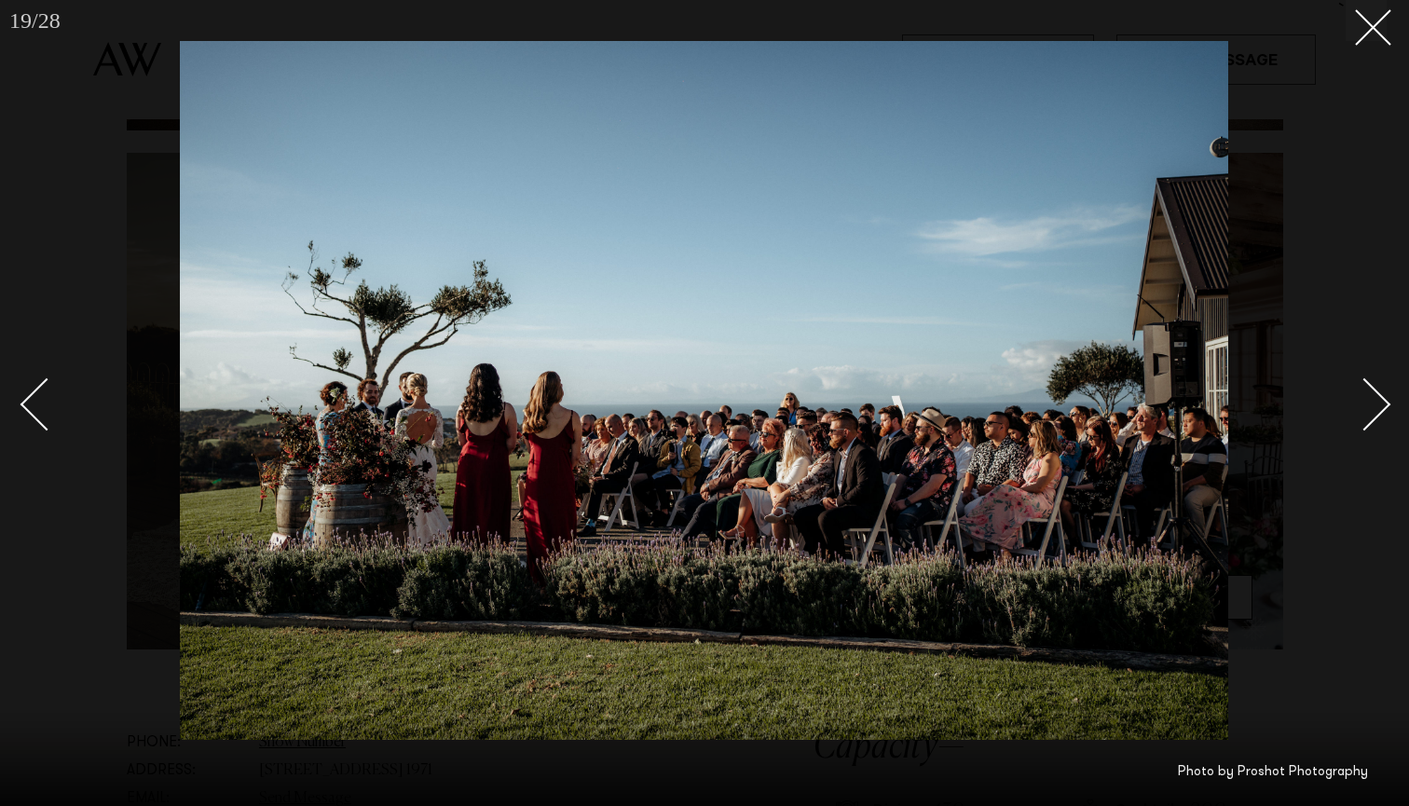
click at [1373, 392] on div "Next slide" at bounding box center [1364, 403] width 53 height 53
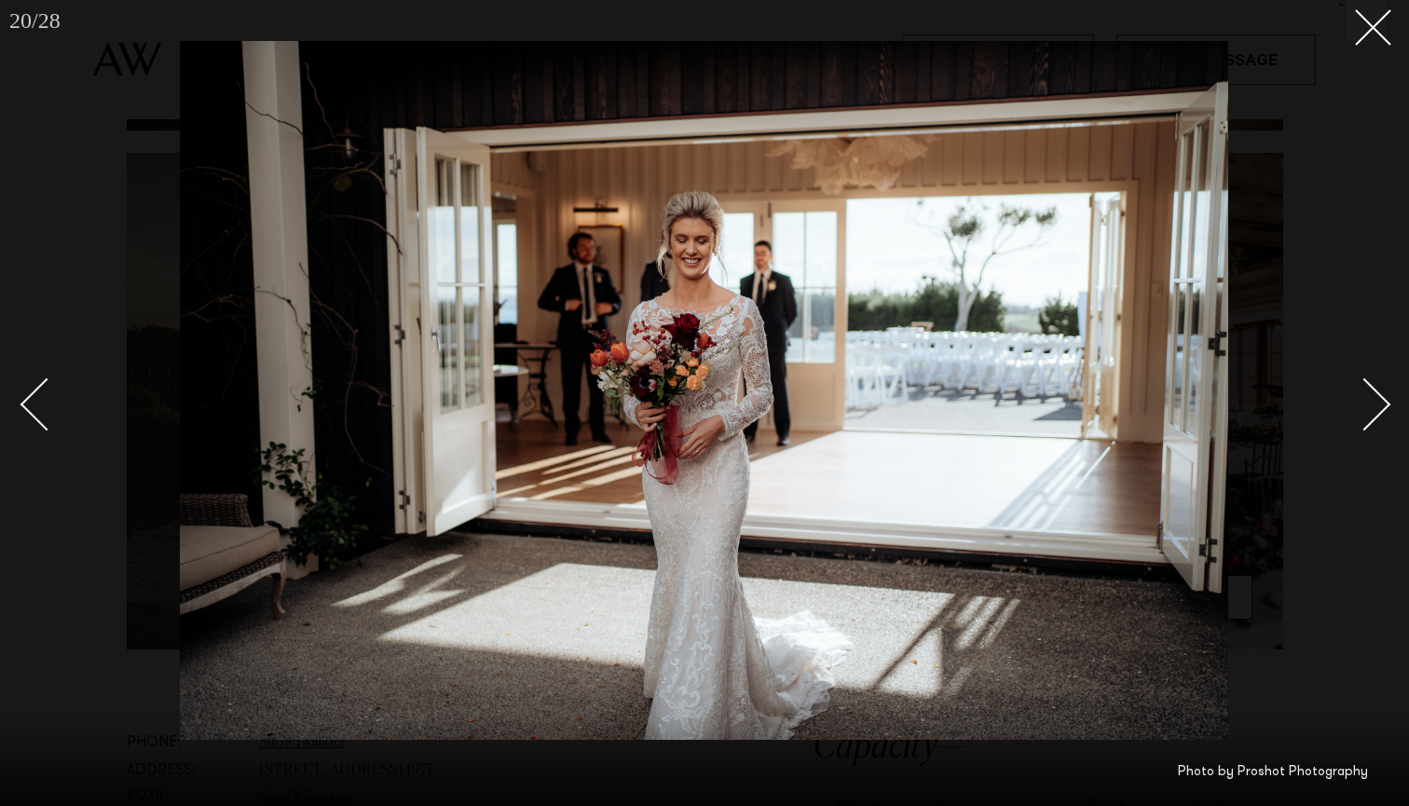
click at [1373, 392] on div "Next slide" at bounding box center [1364, 403] width 53 height 53
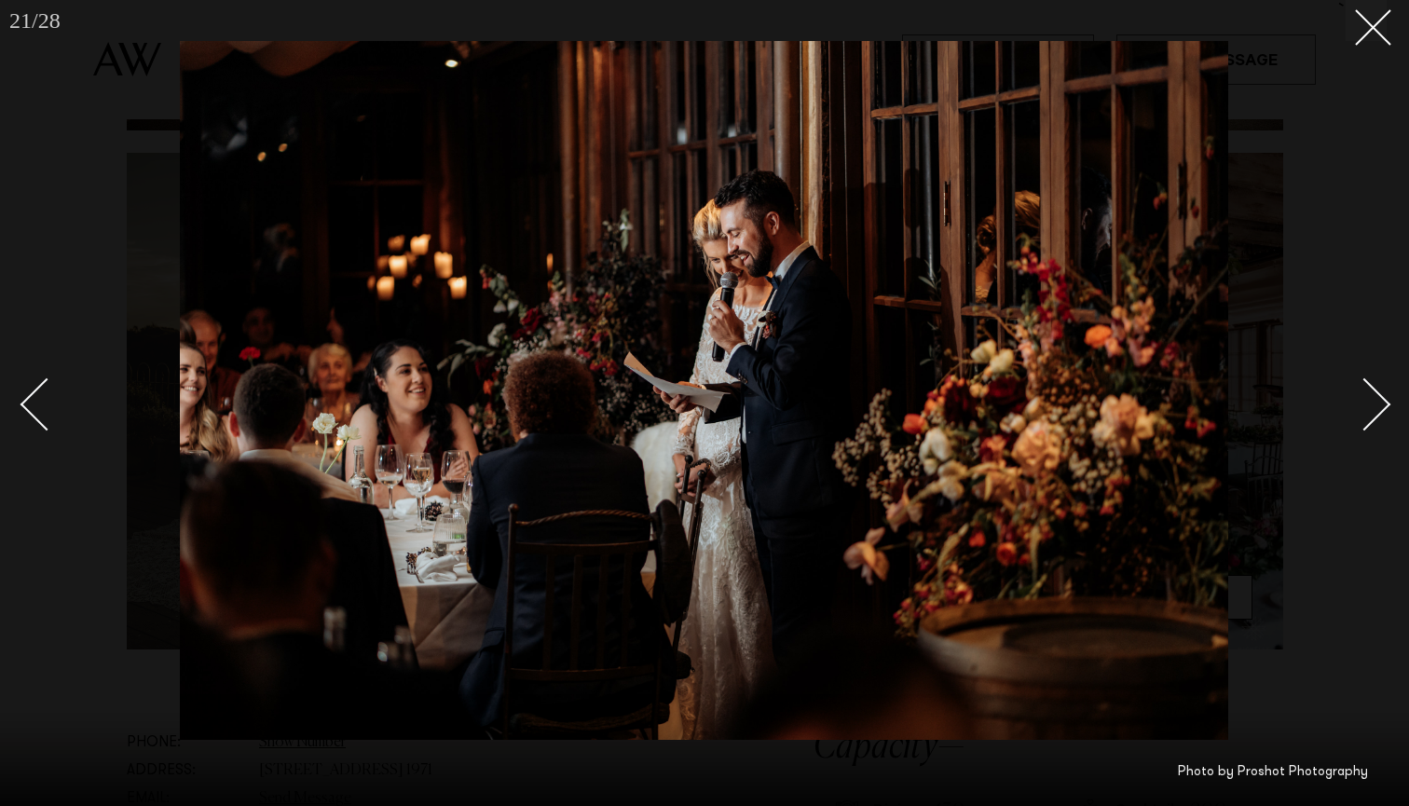
click at [1373, 392] on div "Next slide" at bounding box center [1364, 403] width 53 height 53
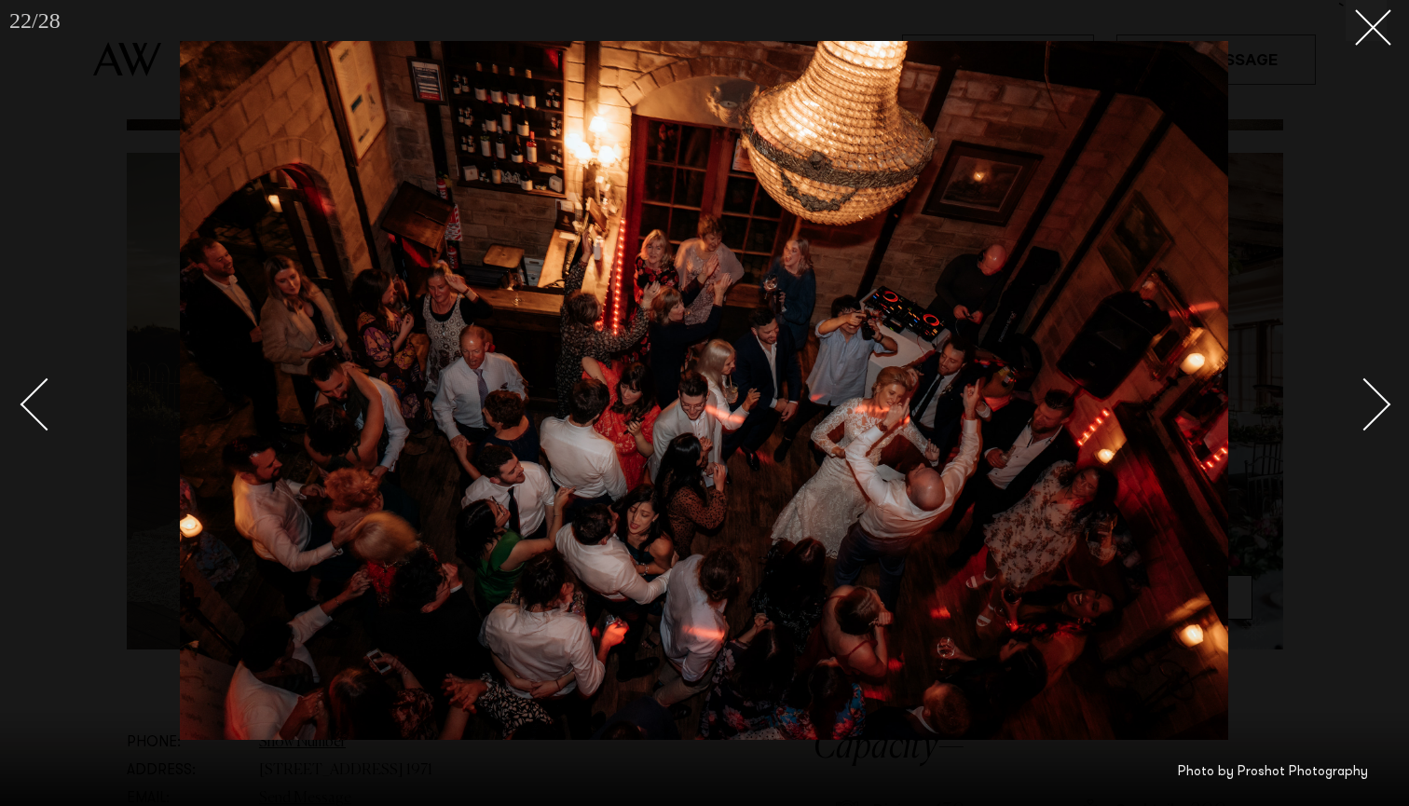
click at [1373, 392] on div "Next slide" at bounding box center [1364, 403] width 53 height 53
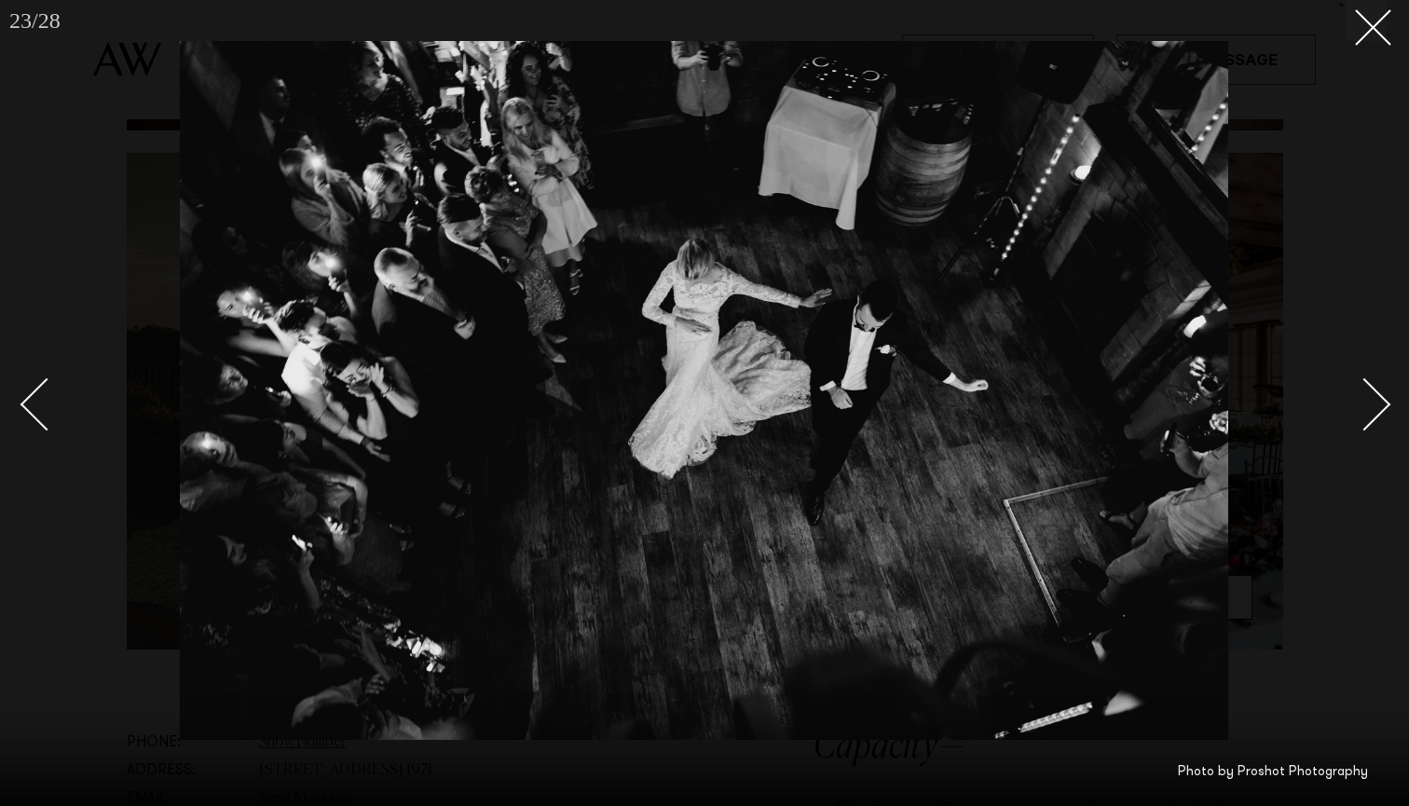
click at [1373, 392] on div "Next slide" at bounding box center [1364, 403] width 53 height 53
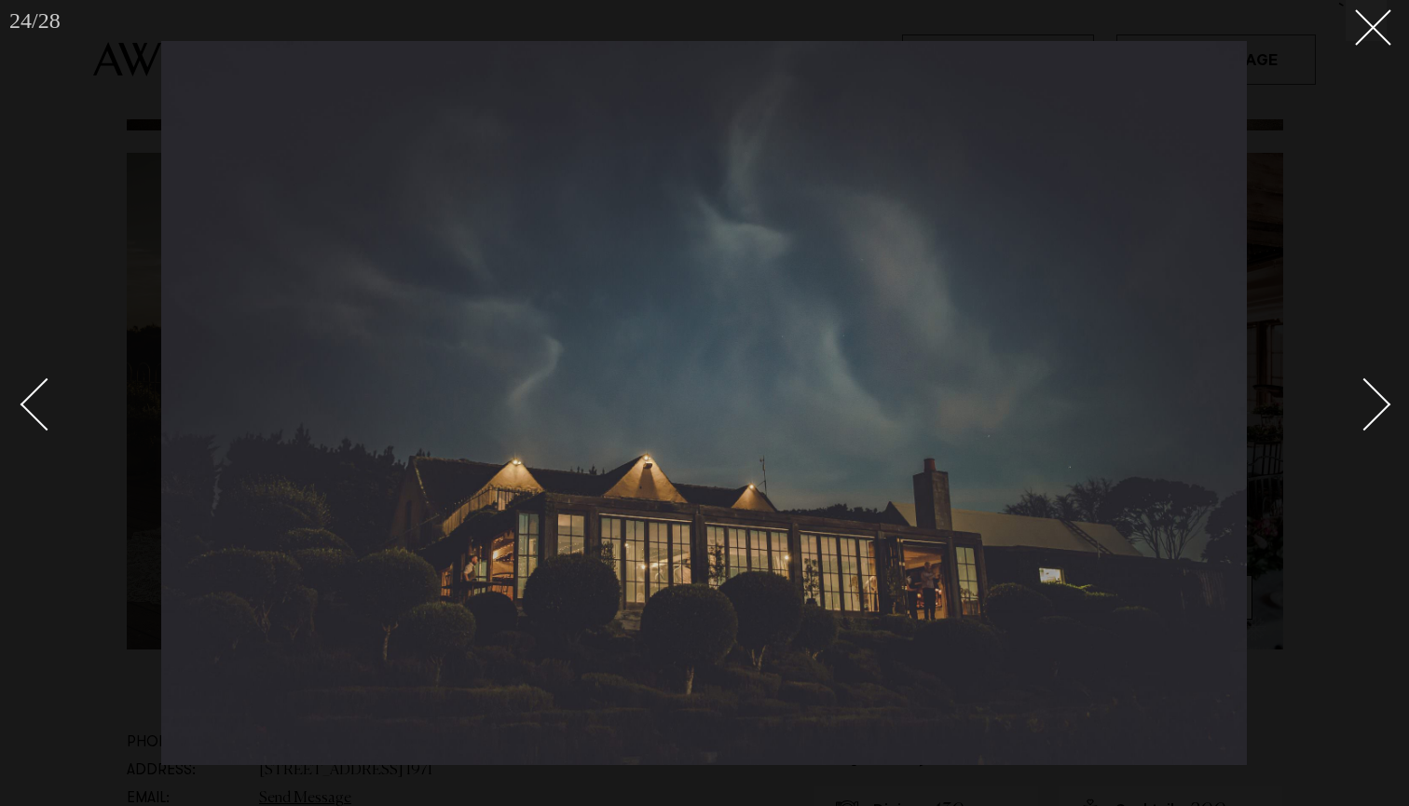
click at [1373, 392] on div "Next slide" at bounding box center [1364, 403] width 53 height 53
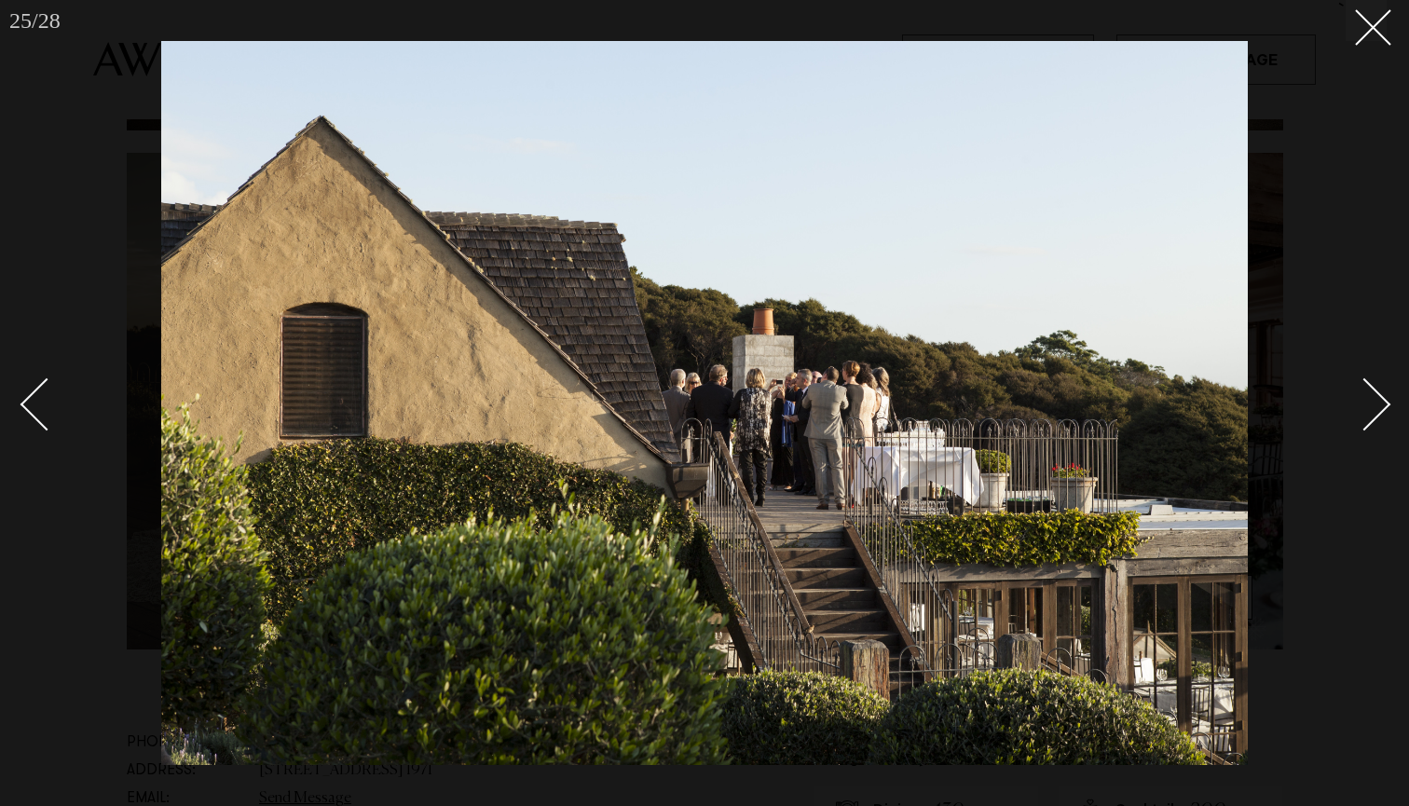
click at [1373, 392] on div "Next slide" at bounding box center [1364, 403] width 53 height 53
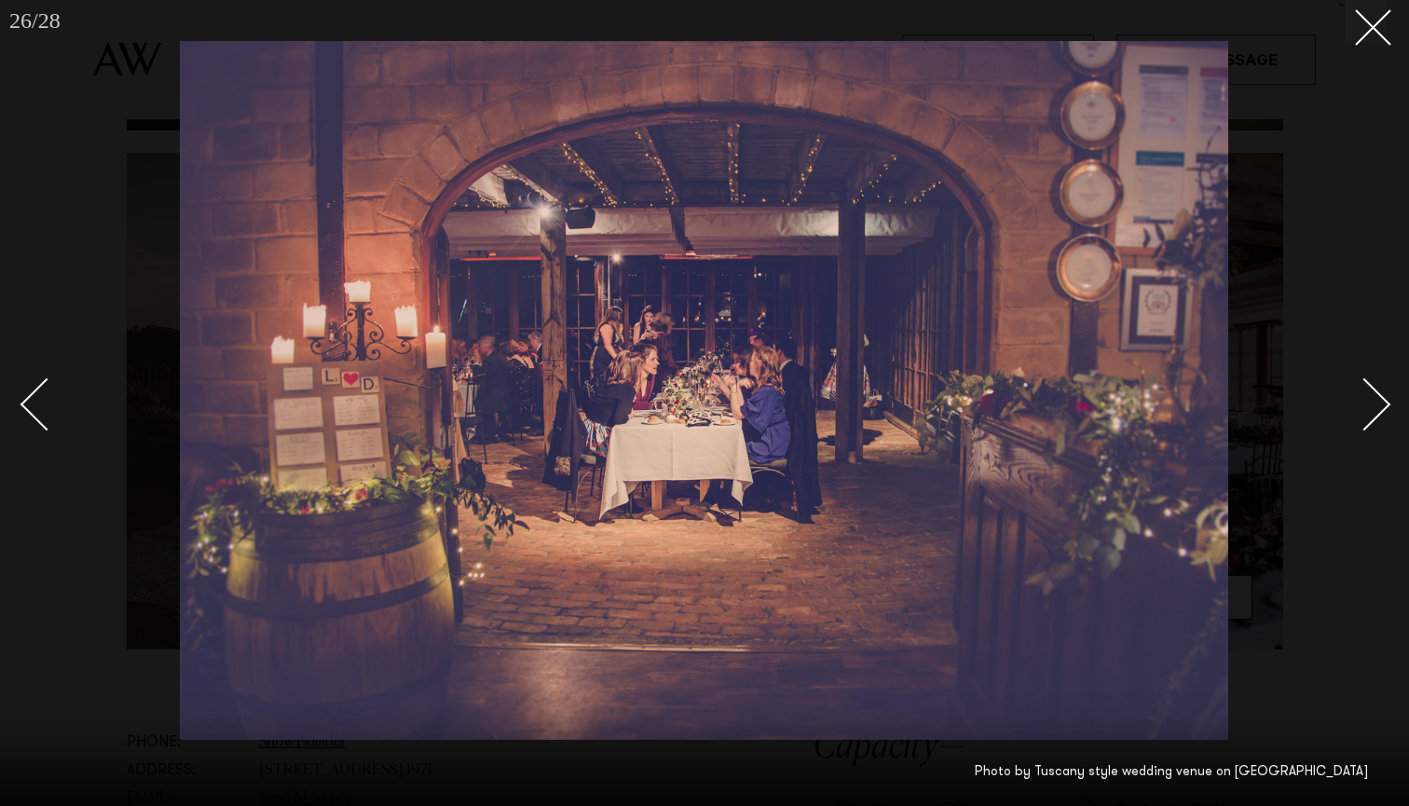
click at [1373, 392] on div "Next slide" at bounding box center [1364, 403] width 53 height 53
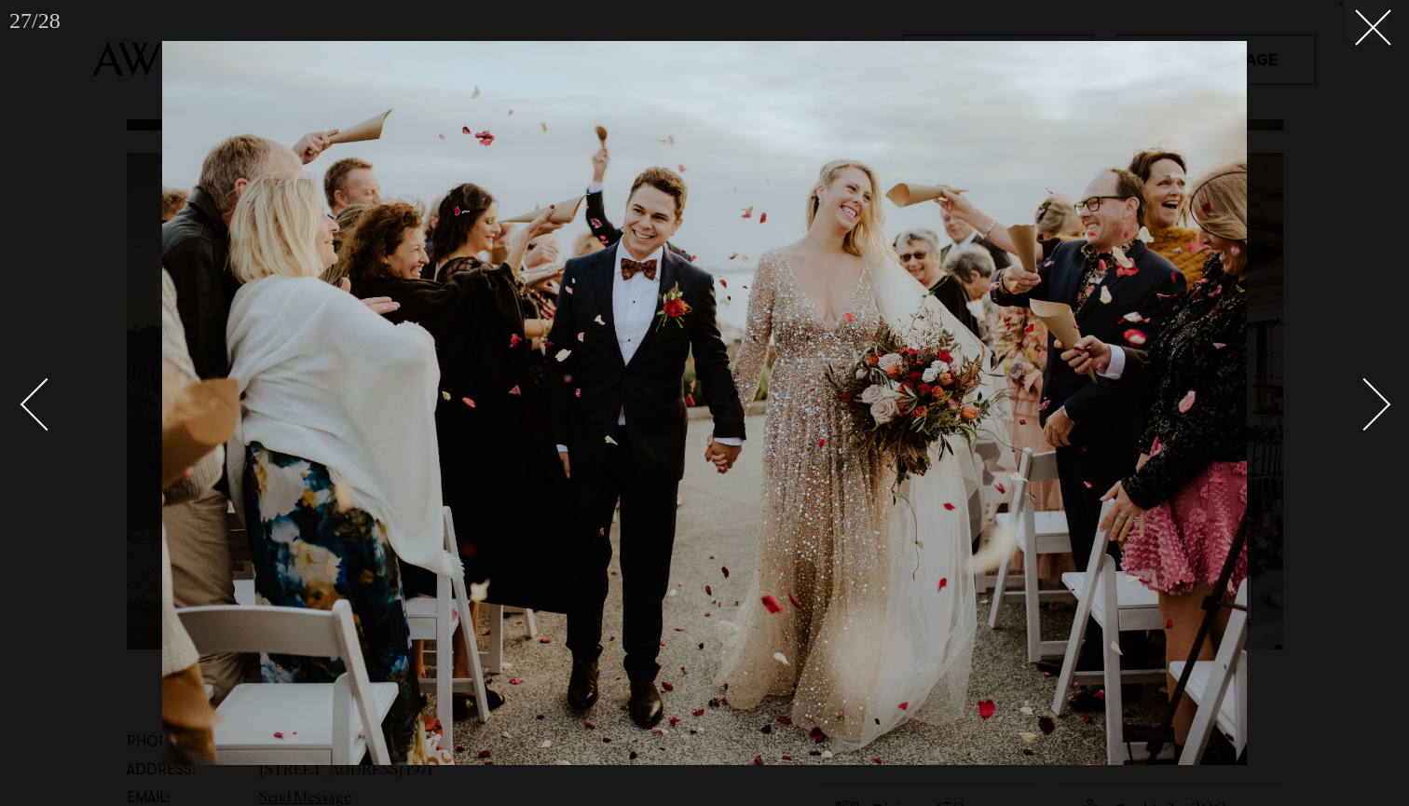
click at [1373, 392] on div "Next slide" at bounding box center [1364, 403] width 53 height 53
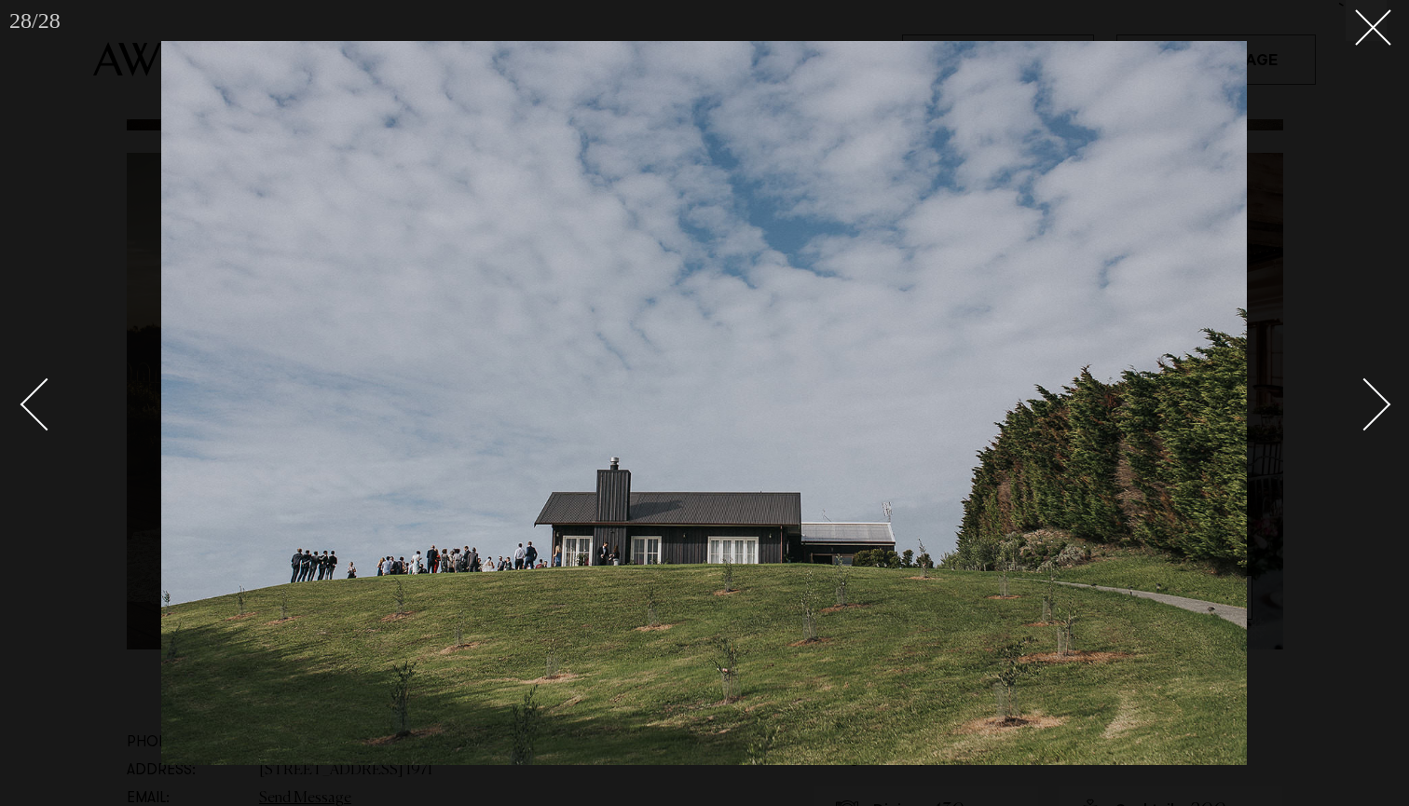
click at [1373, 392] on div "Next slide" at bounding box center [1364, 403] width 53 height 53
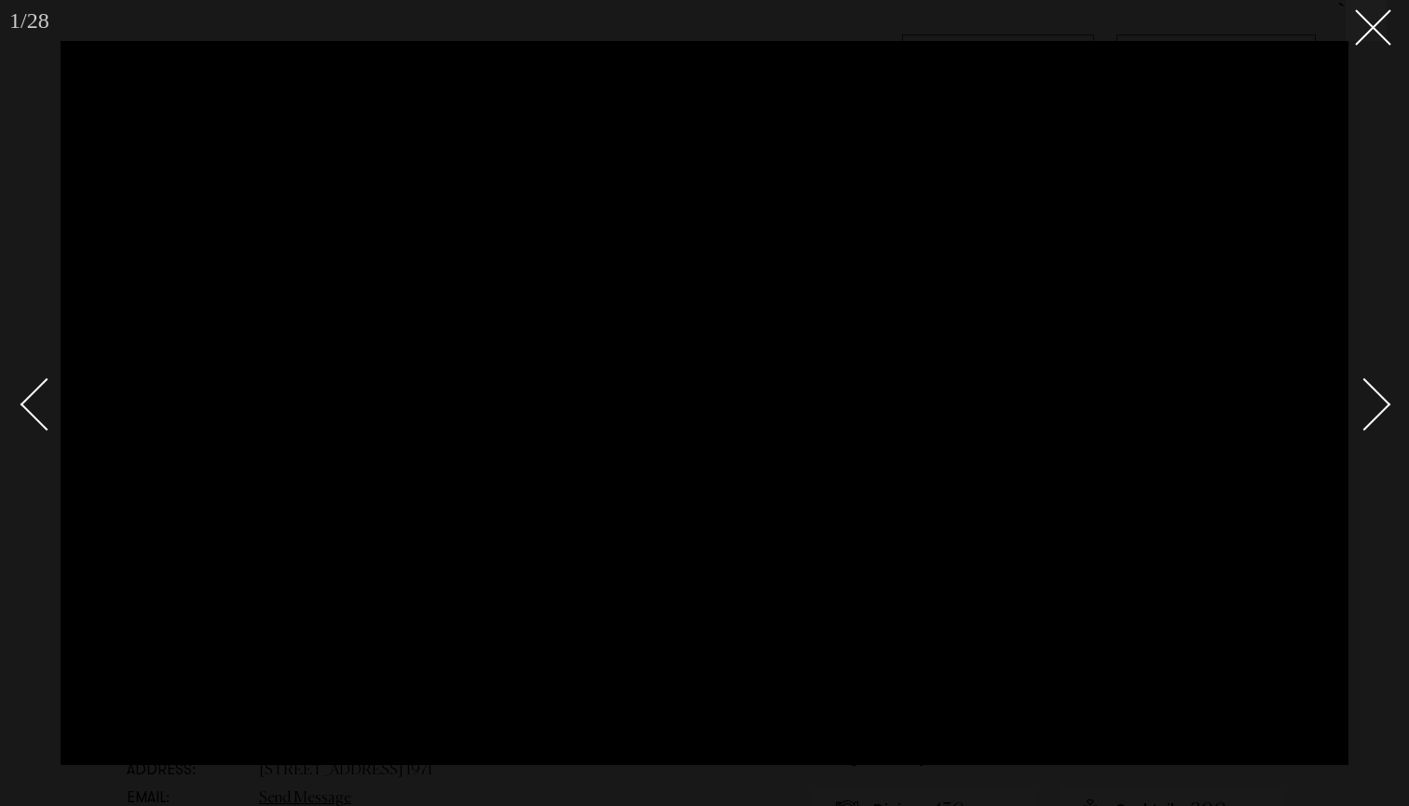
click at [1373, 393] on div "Next slide" at bounding box center [1364, 403] width 53 height 53
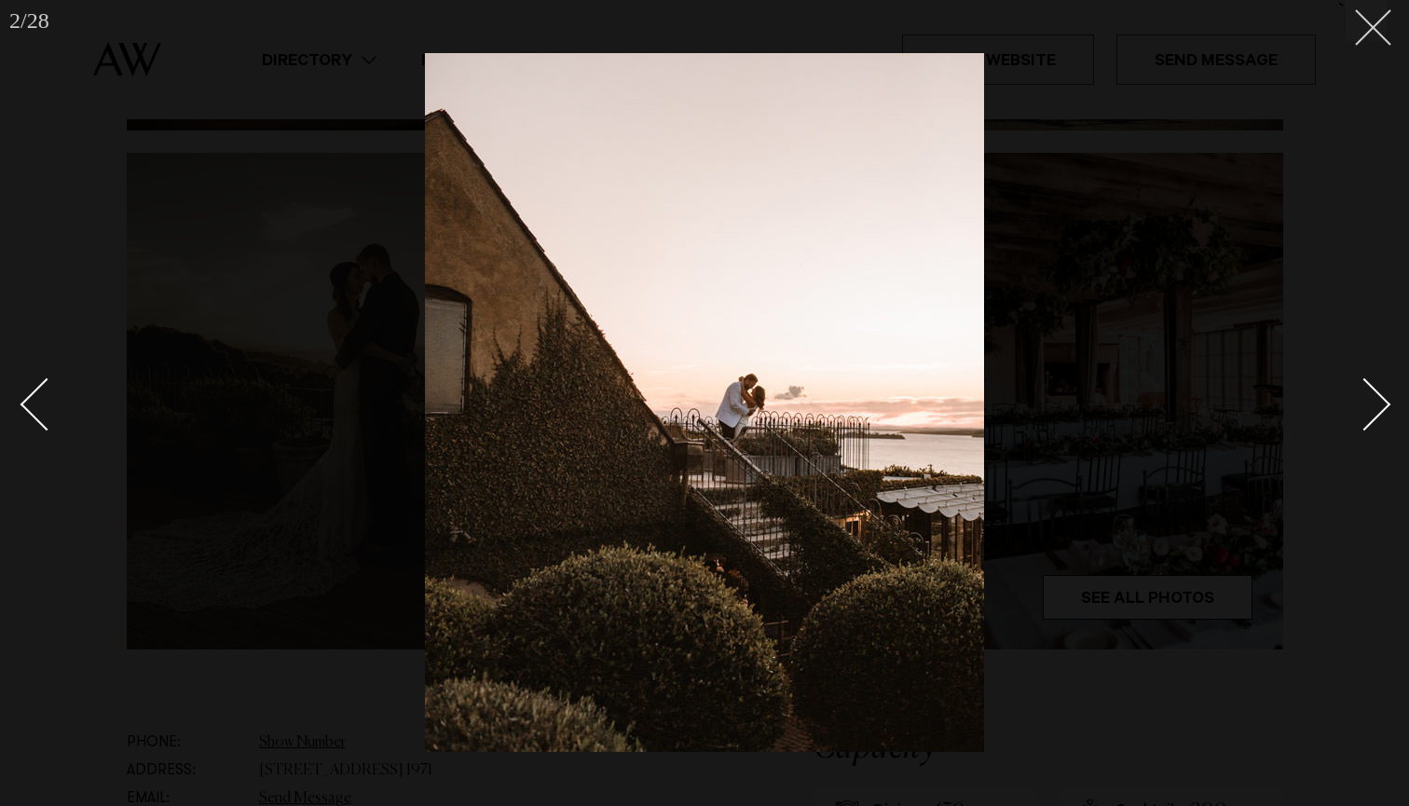
click at [1370, 35] on button at bounding box center [1365, 20] width 41 height 41
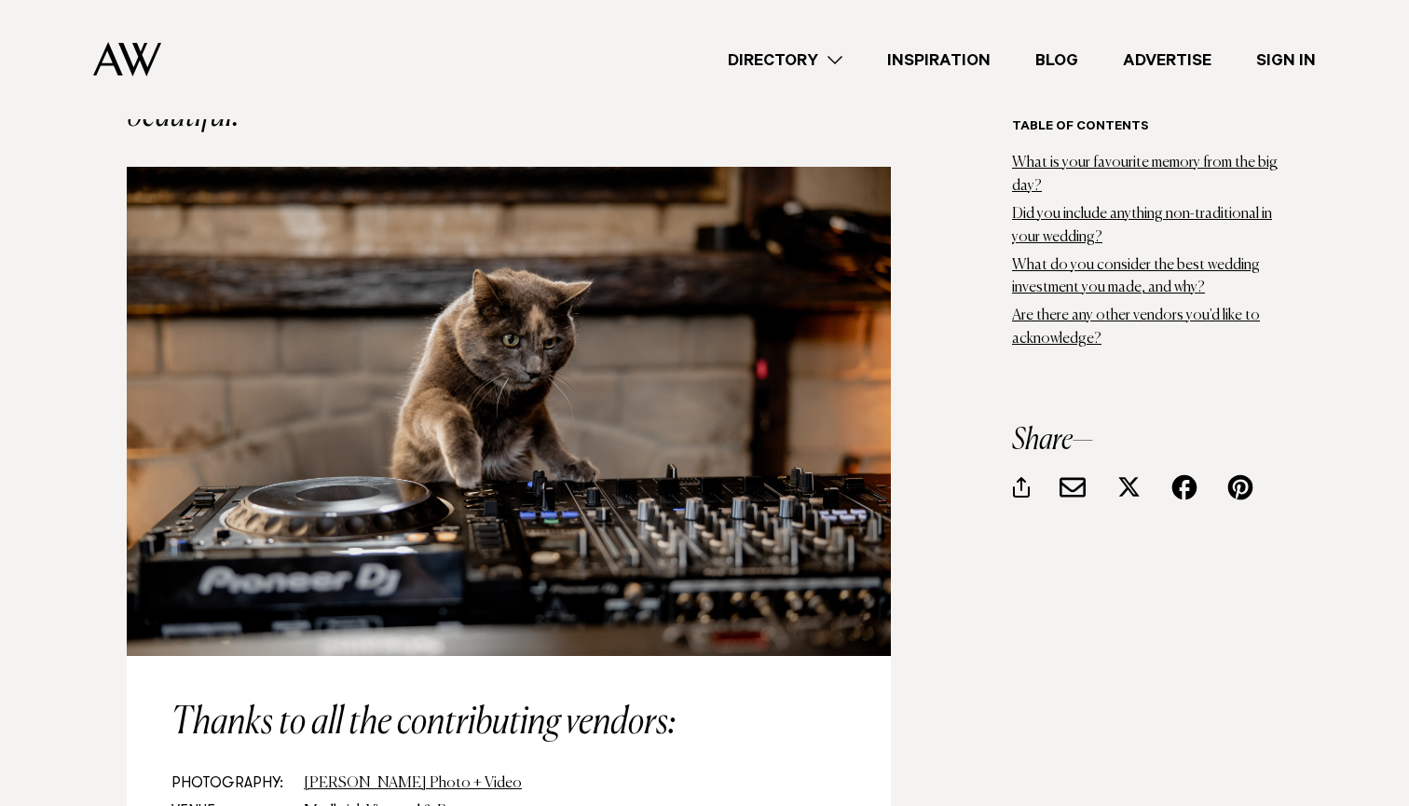
scroll to position [18967, 0]
